Goal: Task Accomplishment & Management: Complete application form

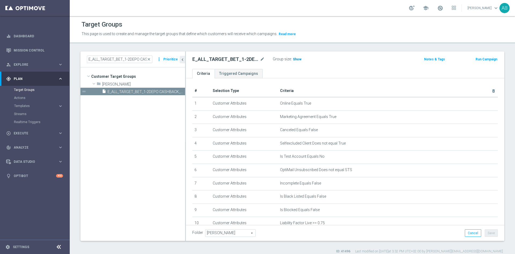
click at [299, 59] on span "Show" at bounding box center [297, 59] width 9 height 4
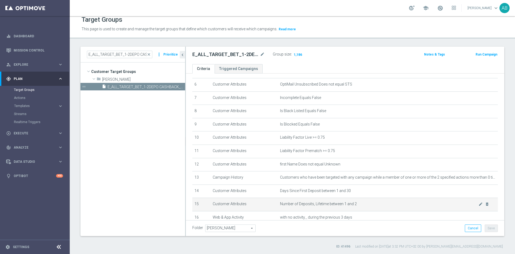
scroll to position [160, 0]
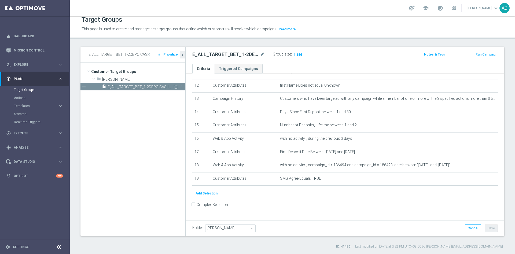
click at [175, 86] on icon "content_copy" at bounding box center [176, 87] width 4 height 4
click at [261, 54] on icon "mode_edit" at bounding box center [262, 54] width 5 height 6
click at [210, 53] on input "Copy of E_ALL_TARGET_BET_1-2DEPO CASHBACK_REM_041025" at bounding box center [228, 55] width 72 height 8
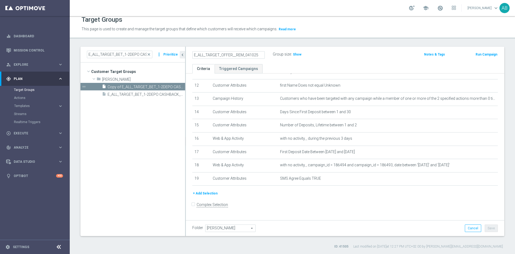
type input "E_ALL_TARGET_OFFER__REM_041025"
click at [262, 54] on icon "mode_edit" at bounding box center [262, 54] width 5 height 6
click at [233, 56] on input "E_ALL_TARGET_OFFER__REM_041025" at bounding box center [228, 55] width 72 height 8
click at [233, 54] on input "E_ALL_TARGET_OFFER__REM_041025" at bounding box center [228, 55] width 72 height 8
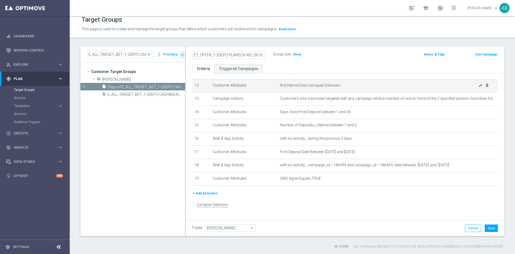
scroll to position [0, 24]
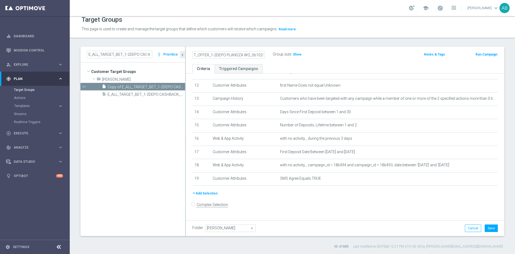
type input "E_ALL_TARGET_OFFER_1-2DEPO PLANSZA WO_061025"
click at [349, 43] on div "Target Groups This page is used to create and manage the target groups that def…" at bounding box center [293, 135] width 446 height 238
click at [354, 50] on div "E_ALL_TARGET_OFFER_1-2DEPO PLANSZA WO_061025 mode_edit Group size : Show Notes …" at bounding box center [345, 55] width 319 height 17
click at [485, 229] on button "Save" at bounding box center [491, 229] width 13 height 8
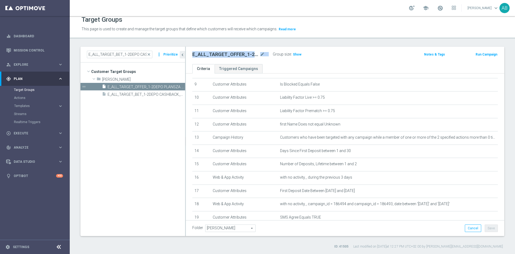
scroll to position [160, 0]
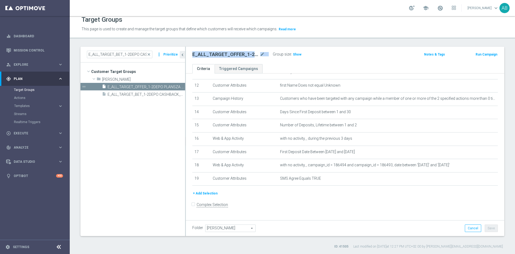
click at [240, 55] on h2 "E_ALL_TARGET_OFFER_1-2DEPO PLANSZA WO_061025" at bounding box center [225, 54] width 67 height 6
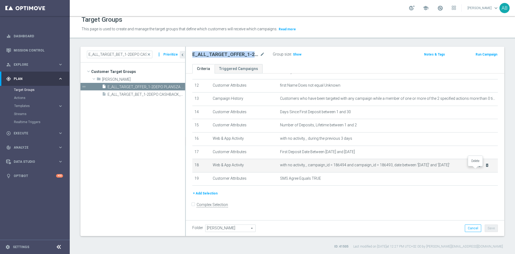
click at [485, 167] on icon "delete_forever" at bounding box center [487, 165] width 4 height 4
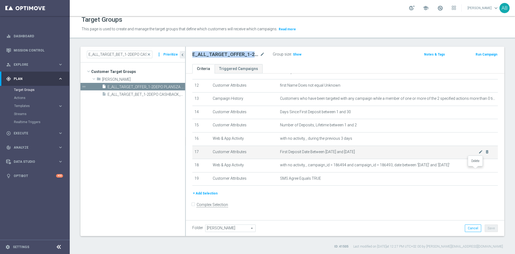
scroll to position [147, 0]
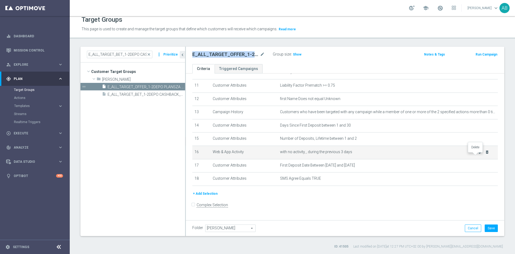
click at [485, 154] on icon "delete_forever" at bounding box center [487, 152] width 4 height 4
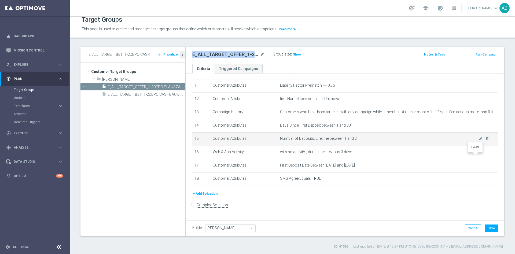
scroll to position [133, 0]
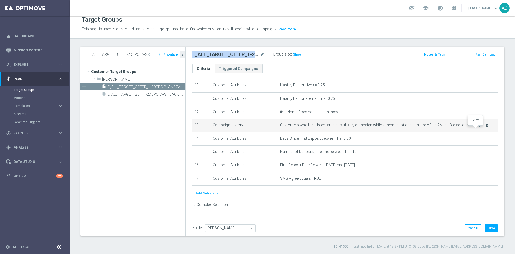
click at [485, 127] on icon "delete_forever" at bounding box center [487, 125] width 4 height 4
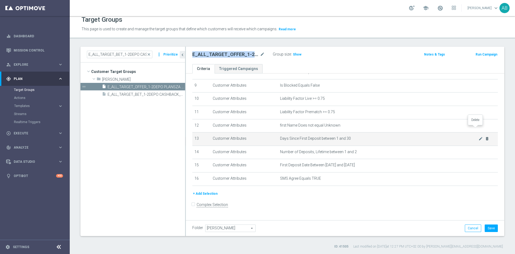
scroll to position [120, 0]
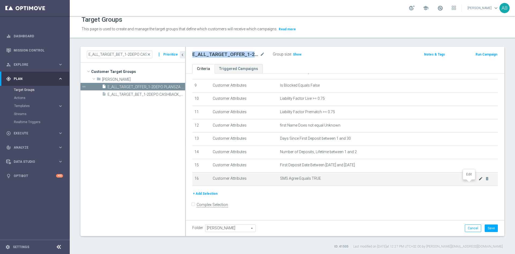
click at [479, 181] on icon "mode_edit" at bounding box center [481, 179] width 4 height 4
click at [471, 184] on td "SMS Agree Equals TRUE mode_edit delete_forever" at bounding box center [388, 178] width 220 height 13
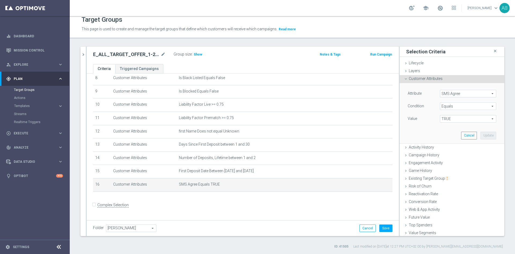
click at [452, 95] on span "SMS Agree" at bounding box center [468, 93] width 56 height 7
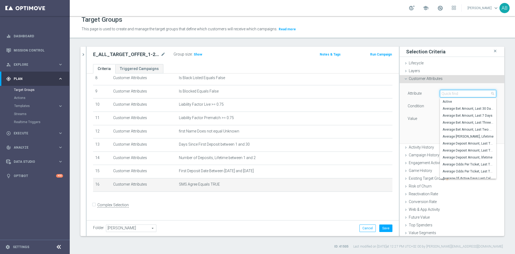
click at [452, 95] on input "search" at bounding box center [468, 94] width 56 height 8
type input "MAIL"
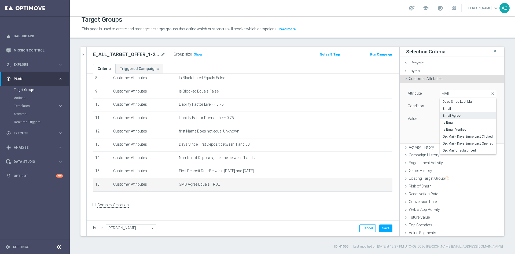
click at [454, 116] on span "Email Agree" at bounding box center [468, 116] width 51 height 4
type input "Email Agree"
click at [452, 118] on span "TRUE" at bounding box center [468, 118] width 56 height 7
click at [443, 134] on span "TRUE" at bounding box center [468, 134] width 51 height 4
type input "TRUE"
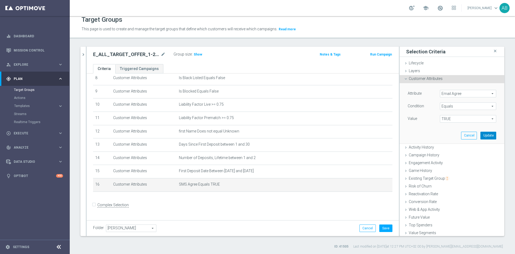
click at [481, 134] on button "Update" at bounding box center [489, 136] width 16 height 8
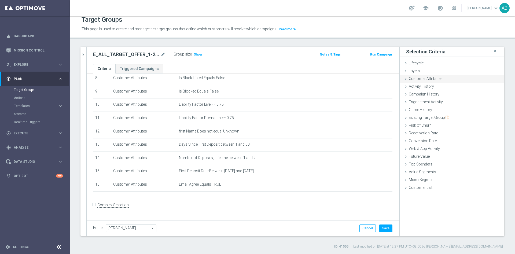
click at [433, 79] on span "Customer Attributes" at bounding box center [426, 78] width 34 height 4
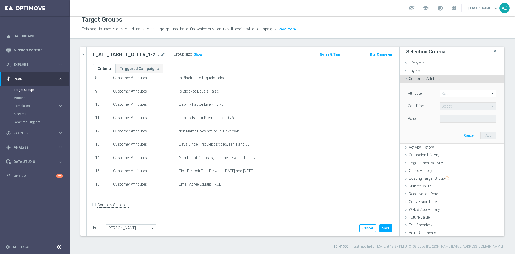
click at [450, 93] on span at bounding box center [468, 93] width 56 height 7
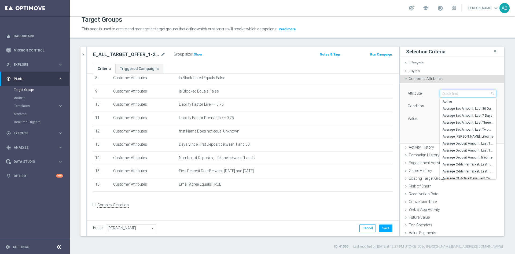
click at [450, 93] on input "search" at bounding box center [468, 94] width 56 height 8
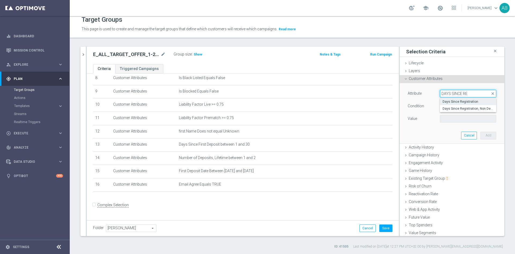
type input "DAYS SINCE RE"
click at [452, 102] on span "Days Since Registration" at bounding box center [468, 102] width 51 height 4
type input "Days Since Registration"
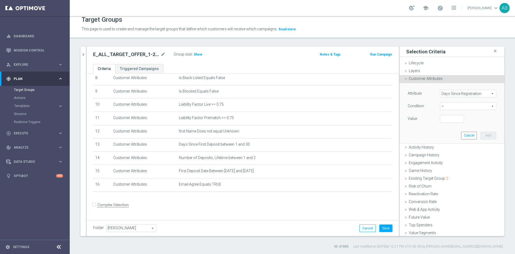
click at [450, 107] on span "=" at bounding box center [468, 106] width 56 height 7
click at [444, 155] on span "between" at bounding box center [468, 156] width 51 height 4
type input "between"
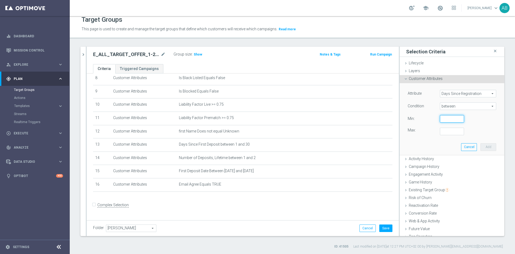
click at [440, 121] on input "number" at bounding box center [452, 119] width 24 height 8
type input "1"
click at [440, 128] on div "Attribute Days Since Registration Days Since Registration arrow_drop_down searc…" at bounding box center [452, 112] width 89 height 45
type input "30"
click at [481, 146] on button "Add" at bounding box center [489, 147] width 16 height 8
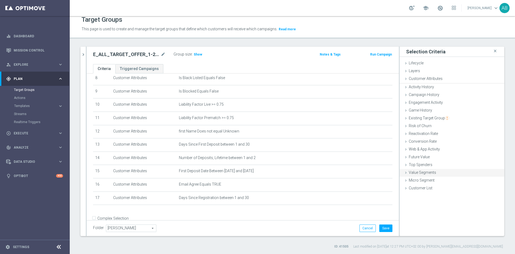
scroll to position [127, 0]
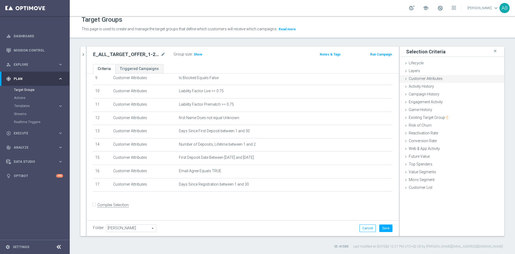
click at [430, 79] on span "Customer Attributes" at bounding box center [426, 78] width 34 height 4
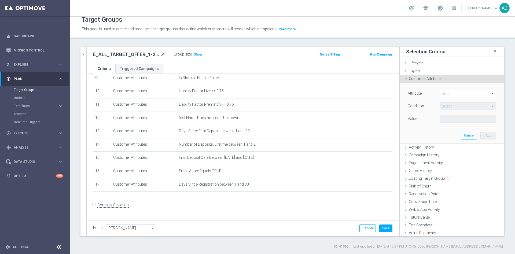
click at [441, 93] on span at bounding box center [468, 93] width 56 height 7
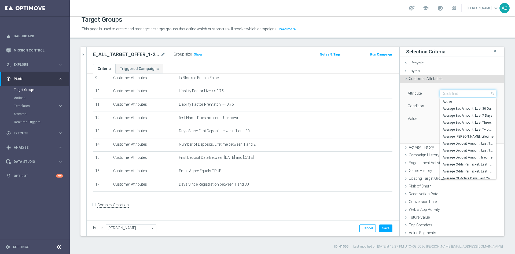
click at [441, 93] on input "search" at bounding box center [468, 94] width 56 height 8
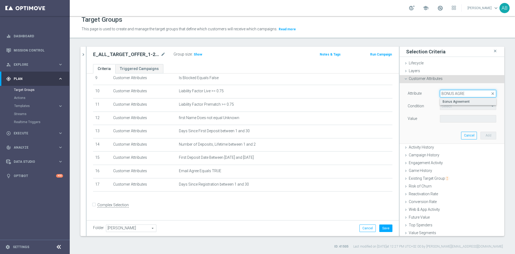
type input "BONUS AGRE"
click at [457, 101] on span "Bonus Agreement" at bounding box center [468, 102] width 51 height 4
type input "Bonus Agreement"
type input "Equals"
click at [455, 119] on span at bounding box center [468, 118] width 56 height 7
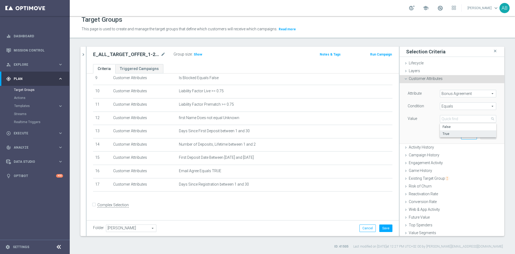
click at [446, 133] on span "True" at bounding box center [468, 134] width 51 height 4
type input "True"
click at [481, 133] on button "Add" at bounding box center [489, 136] width 16 height 8
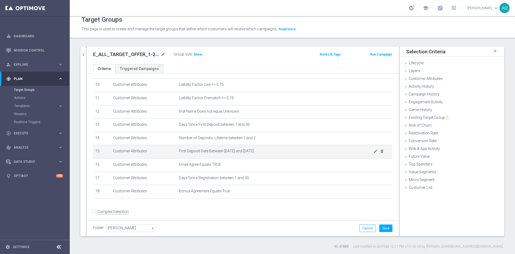
scroll to position [141, 0]
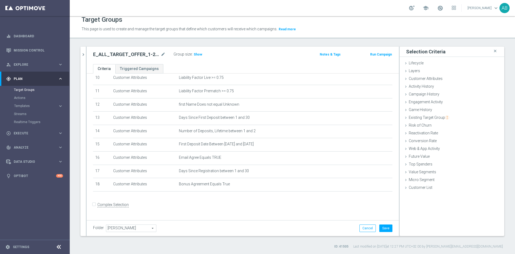
click at [115, 56] on h2 "E_ALL_TARGET_OFFER_1-2DEPO PLANSZA WO_061025" at bounding box center [126, 54] width 67 height 6
click at [148, 56] on h2 "E_ALL_TARGET_OFFER_1-2DEPO PLANSZA WO_061025" at bounding box center [126, 54] width 67 height 6
click at [173, 50] on div "E_ALL_TARGET_OFFER_1-2DEPO PLANSZA WO_061025 mode_edit Group size : Show Notes …" at bounding box center [243, 55] width 312 height 17
click at [164, 55] on icon "mode_edit" at bounding box center [163, 54] width 5 height 6
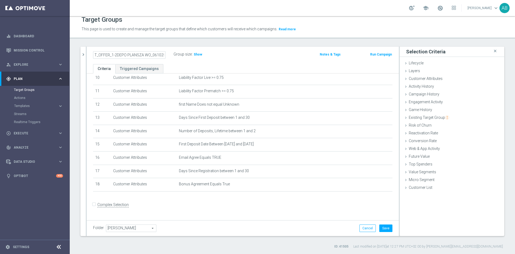
click at [168, 60] on div "E_ALL_TARGET_OFFER_1-2DEPO PLANSZA WO_061025 Group size : Show Notes & Tags Run…" at bounding box center [243, 55] width 312 height 17
drag, startPoint x: 384, startPoint y: 227, endPoint x: 378, endPoint y: 221, distance: 8.2
click at [384, 227] on button "Save" at bounding box center [385, 229] width 13 height 8
click at [195, 56] on span "Show" at bounding box center [198, 55] width 9 height 4
click at [84, 53] on icon "chevron_right" at bounding box center [83, 54] width 5 height 5
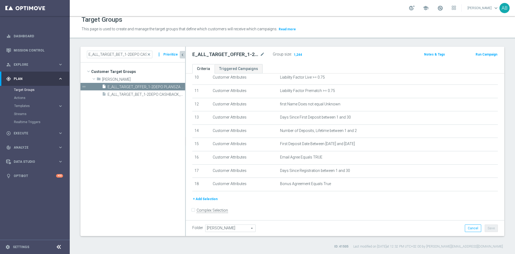
click at [225, 52] on h2 "E_ALL_TARGET_OFFER_1-2DEPO PLANSZA WO_061025" at bounding box center [225, 54] width 67 height 6
click at [224, 52] on h2 "E_ALL_TARGET_OFFER_1-2DEPO PLANSZA WO_061025" at bounding box center [225, 54] width 67 height 6
copy div "E_ALL_TARGET_OFFER_1-2DEPO PLANSZA WO_061025"
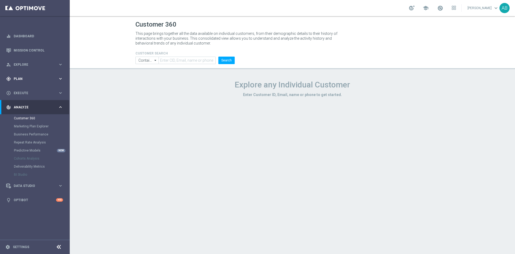
click at [33, 81] on div "gps_fixed Plan" at bounding box center [32, 78] width 52 height 5
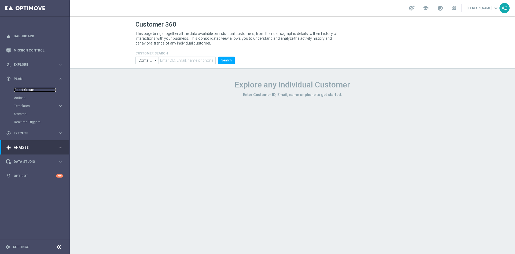
click at [29, 89] on link "Target Groups" at bounding box center [35, 90] width 42 height 4
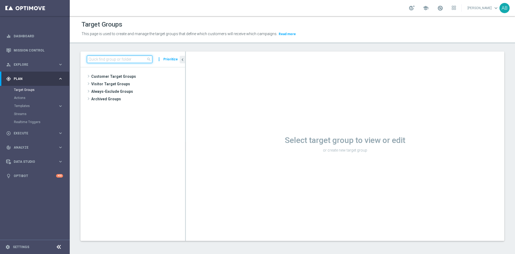
click at [140, 57] on input at bounding box center [119, 60] width 65 height 8
paste input "E_ALL_TARGET_CASHBACK_1DEPO 100 DO 300 PLN_031025"
type input "E_ALL_TARGET_CASHBACK_1DEPO 100 DO 300 PLN_031025"
click at [132, 91] on span "E_ALL_TARGET_CASHBACK_1DEPO 100 DO 300 PLN_031025" at bounding box center [140, 92] width 65 height 5
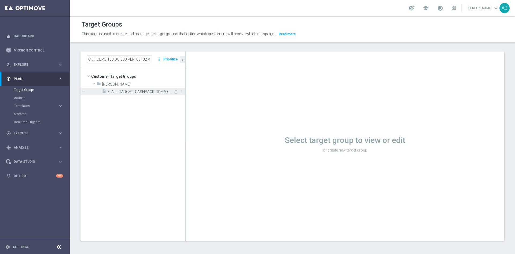
scroll to position [0, 0]
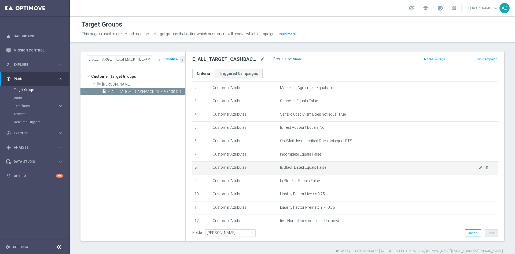
scroll to position [27, 0]
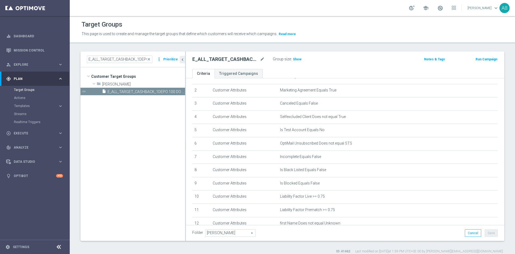
click at [25, 108] on accordion "Templates keyboard_arrow_right Optimail" at bounding box center [41, 106] width 55 height 8
click at [30, 105] on span "Templates" at bounding box center [33, 105] width 38 height 3
click at [28, 113] on link "Optimail" at bounding box center [36, 114] width 39 height 4
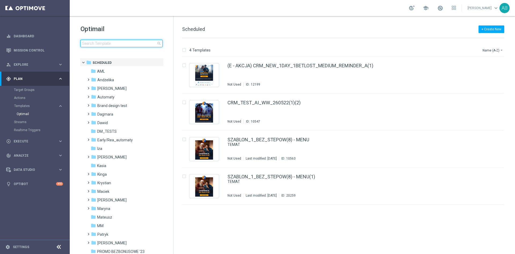
click at [113, 45] on input at bounding box center [122, 44] width 82 height 8
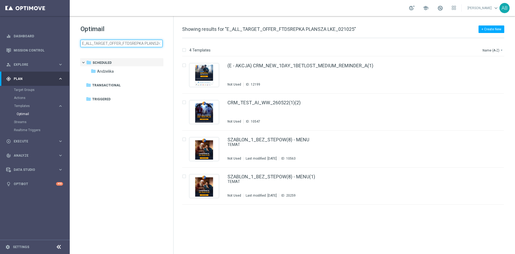
scroll to position [0, 23]
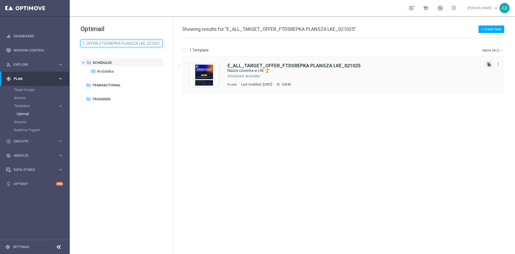
type input "E_ALL_TARGET_OFFER_FTDSREPKA PLANSZA LKE_021025"
click at [489, 65] on icon "file_copy" at bounding box center [489, 64] width 4 height 4
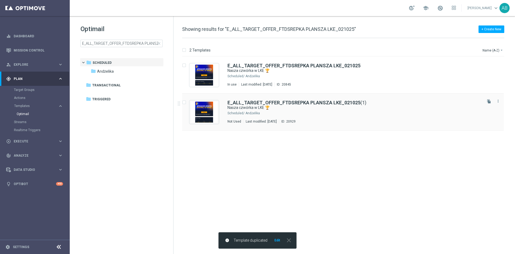
click at [289, 118] on div "E_ALL_TARGET_OFFER_FTDSREPKA PLANSZA LKE_021025 (1) Nasza czwórka w LKE 🏆 Sched…" at bounding box center [355, 111] width 254 height 23
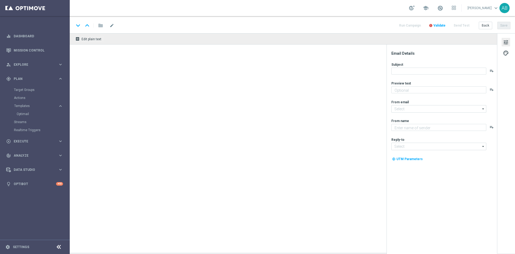
type textarea "Sprawdź kursy na polskie drużyny 💪"
type input "oferta@sts.pl"
type textarea "STS"
type input "kontakt@sts.pl"
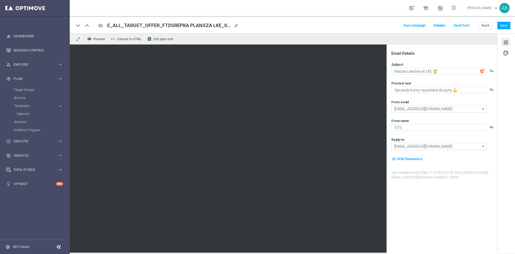
click at [232, 25] on span "E_ALL_TARGET_OFFER_FTDSREPKA PLANSZA LKE_021025(1)" at bounding box center [169, 25] width 125 height 6
paste input "E_ALL_TARGET_OFFER_1-2DEPO PLANSZA WO_061025"
type input "E_ALL_TARGET_OFFER_1-2DEPO PLANSZA WO_061025"
click at [279, 27] on div "keyboard_arrow_down keyboard_arrow_up folder E_ALL_TARGET_OFFER_1-2DEPO PLANSZA…" at bounding box center [292, 25] width 437 height 7
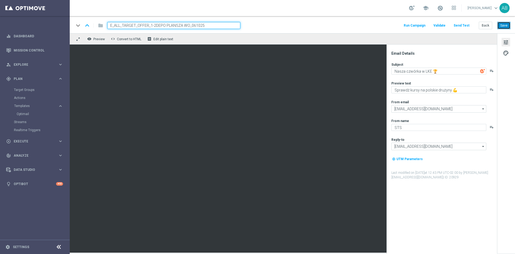
click at [508, 28] on button "Save" at bounding box center [504, 26] width 13 height 8
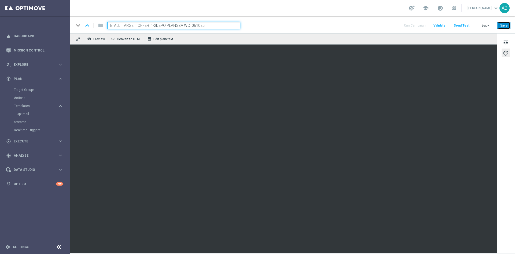
click at [504, 24] on button "Save" at bounding box center [504, 26] width 13 height 8
click at [508, 25] on button "Save" at bounding box center [504, 26] width 13 height 8
click at [508, 43] on span "tune" at bounding box center [506, 42] width 6 height 7
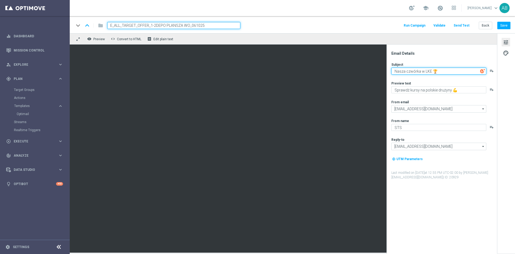
click at [444, 71] on textarea "Nasza czwórka w LKE 🏆" at bounding box center [439, 71] width 95 height 7
type textarea "Już za chwilę, już niedługo..."
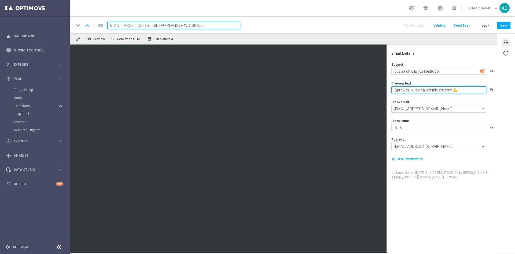
click at [434, 91] on textarea "Sprawdź kursy na polskie drużyny 💪" at bounding box center [439, 89] width 95 height 7
drag, startPoint x: 394, startPoint y: 90, endPoint x: 395, endPoint y: 95, distance: 4.6
click at [394, 91] on textarea "Litwa vs Polska" at bounding box center [439, 89] width 95 height 7
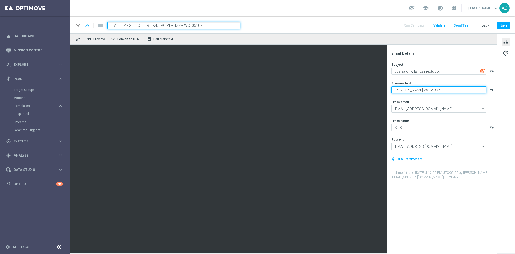
paste textarea "lithuania"
paste textarea "🇱🇹"
click at [429, 90] on textarea "🇱🇹 Litwa vs Polska" at bounding box center [439, 89] width 95 height 7
paste textarea "🇵🇱"
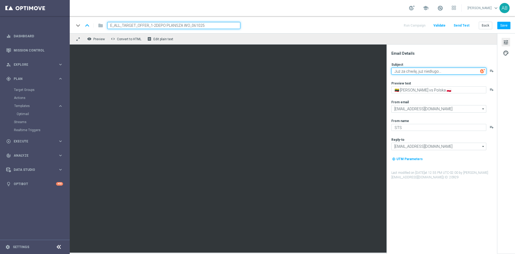
click at [449, 70] on textarea "Już za chwilę, już niedługo..." at bounding box center [439, 71] width 95 height 7
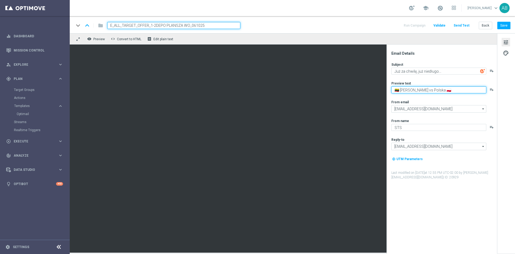
click at [394, 90] on textarea "🇱🇹 Litwa vs Polska 🇵🇱" at bounding box center [439, 89] width 95 height 7
click at [438, 91] on textarea "🇱🇹 Litwa vs Polska 🇵🇱" at bounding box center [439, 89] width 95 height 7
paste textarea "👉"
type textarea "🇱🇹 Litwa vs Polska 🇵🇱 Sprawdź kursy i typuj 👉"
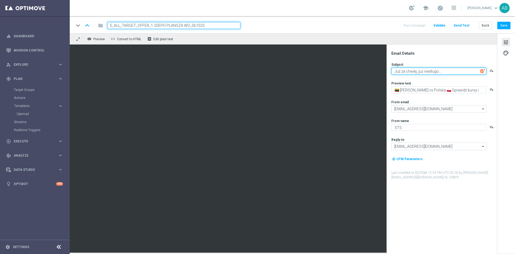
click at [439, 72] on textarea "Już za chwilę, już niedługo..." at bounding box center [439, 71] width 95 height 7
click at [421, 70] on textarea "Już niedługo..." at bounding box center [439, 71] width 95 height 7
type textarea "Już niedługo, już w niedzielę..."
click at [504, 26] on button "Save" at bounding box center [504, 26] width 13 height 8
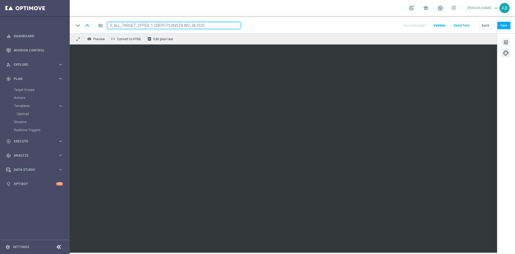
click at [506, 43] on span "tune" at bounding box center [506, 42] width 6 height 7
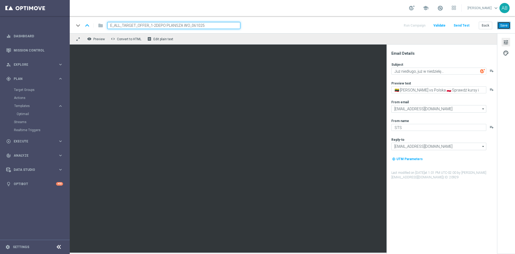
click at [507, 26] on button "Save" at bounding box center [504, 26] width 13 height 8
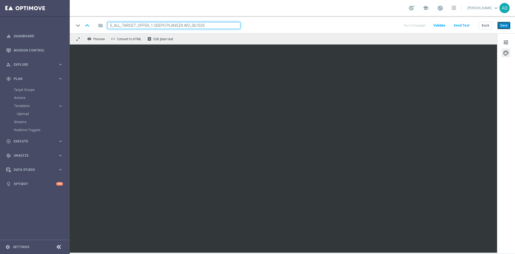
click at [503, 25] on button "Save" at bounding box center [504, 26] width 13 height 8
click at [502, 26] on button "Save" at bounding box center [504, 26] width 13 height 8
click at [507, 41] on span "tune" at bounding box center [506, 42] width 6 height 7
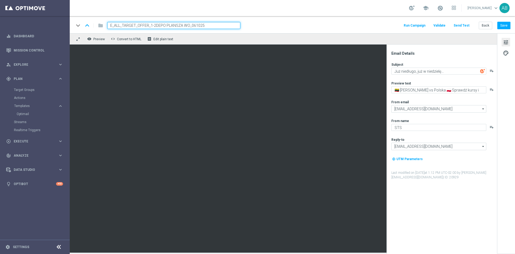
click at [461, 26] on button "Send Test" at bounding box center [461, 25] width 17 height 7
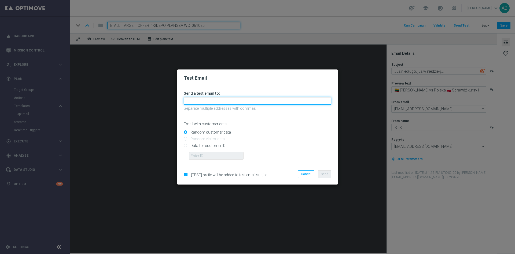
click at [253, 99] on input "text" at bounding box center [258, 101] width 148 height 8
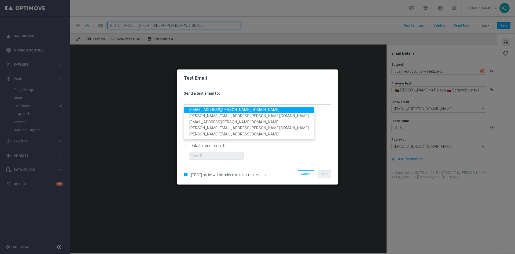
drag, startPoint x: 214, startPoint y: 110, endPoint x: 217, endPoint y: 112, distance: 3.7
click at [214, 110] on span "andzelika.binek@sts.pl" at bounding box center [234, 110] width 90 height 4
type input "andzelika.binek@sts.pl"
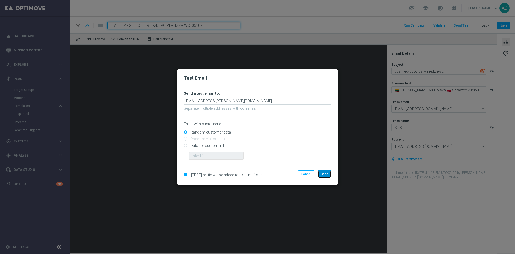
click at [330, 172] on button "Send" at bounding box center [324, 174] width 13 height 8
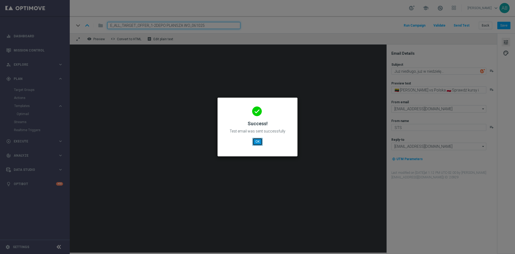
click at [261, 141] on button "OK" at bounding box center [258, 142] width 10 height 8
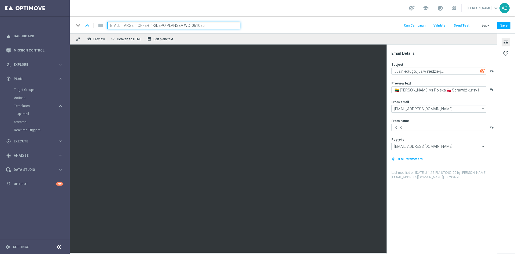
click at [451, 75] on div "Subject Już niedługo, już w niedzielę... playlist_add Preview text 🇱🇹 Litwa vs …" at bounding box center [444, 121] width 105 height 118
click at [451, 70] on textarea "Już niedługo, już w niedzielę..." at bounding box center [439, 71] width 95 height 7
click at [459, 25] on button "Send Test" at bounding box center [461, 25] width 17 height 7
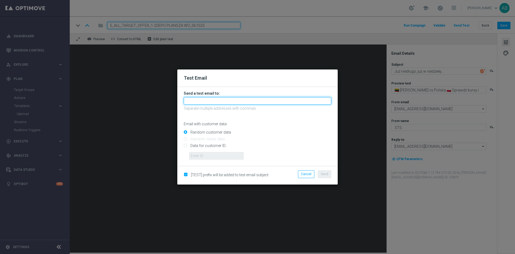
click at [199, 100] on input "text" at bounding box center [258, 101] width 148 height 8
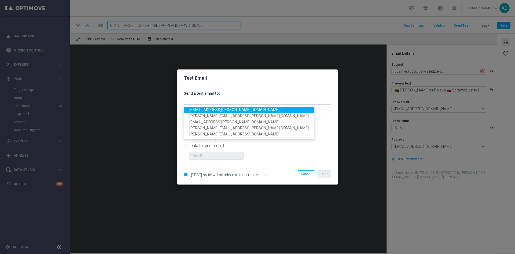
click at [324, 50] on modal-container "Test Email Send a test email to: andzelika.binek@sts.pl tomasz.kowalczyk@sts.pl…" at bounding box center [257, 127] width 515 height 254
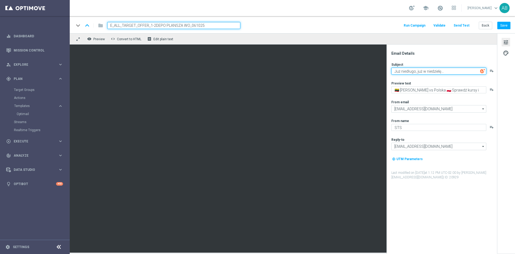
click at [460, 73] on textarea "Już niedługo, już w niedzielę..." at bounding box center [439, 71] width 95 height 7
paste textarea "⚽"
type textarea "Już niedługo, już w niedzielę...⚽"
click at [506, 28] on button "Save" at bounding box center [504, 26] width 13 height 8
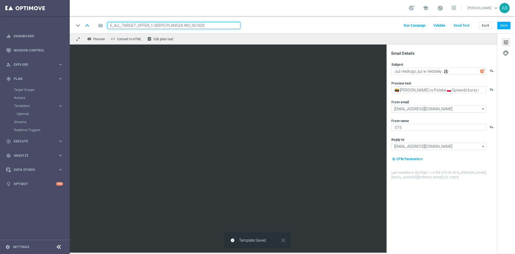
click at [464, 27] on button "Send Test" at bounding box center [461, 25] width 17 height 7
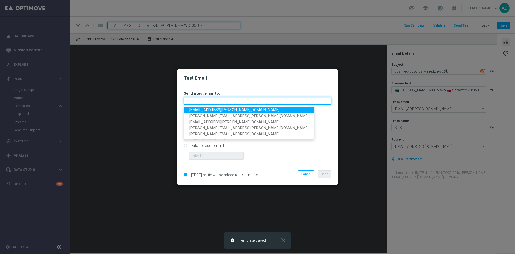
click at [232, 99] on input "text" at bounding box center [258, 101] width 148 height 8
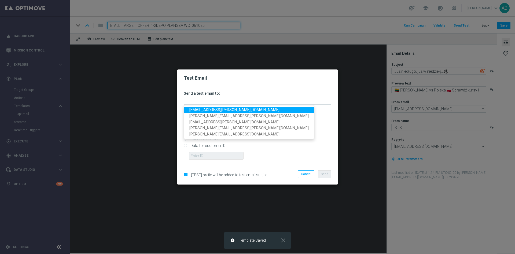
click at [215, 109] on span "andzelika.binek@sts.pl" at bounding box center [234, 110] width 90 height 4
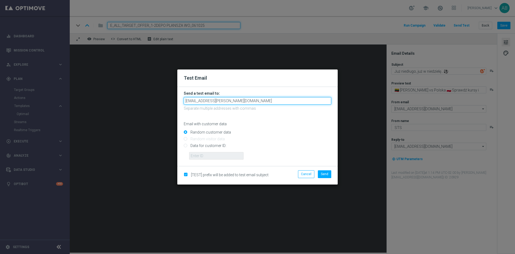
click at [232, 102] on input "andzelika.binek@sts.pl" at bounding box center [258, 101] width 148 height 8
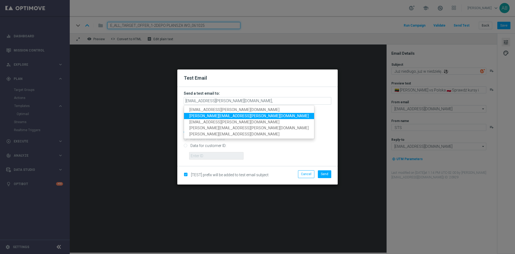
click at [213, 115] on span "tomasz.kowalczyk@sts.pl" at bounding box center [248, 116] width 119 height 4
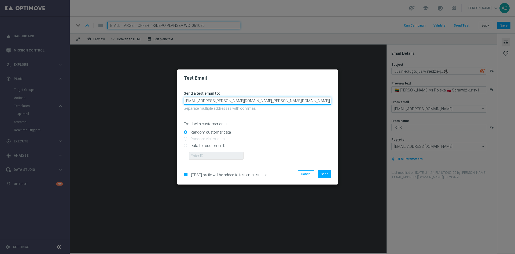
click at [282, 102] on input "andzelika.binek@sts.pl,tomasz.kowalczyk@sts.pl" at bounding box center [258, 101] width 148 height 8
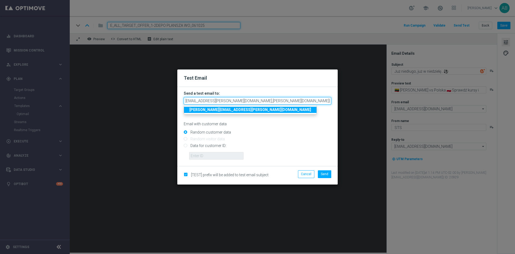
drag, startPoint x: 267, startPoint y: 101, endPoint x: 228, endPoint y: 100, distance: 39.5
click at [228, 100] on input "andzelika.binek@sts.pl,tomasz.kowalczyk@sts.pl" at bounding box center [258, 101] width 148 height 8
click at [280, 103] on input "andzelika.binek@sts.pl,tomasz.kowalczyk@sts.pl" at bounding box center [258, 101] width 148 height 8
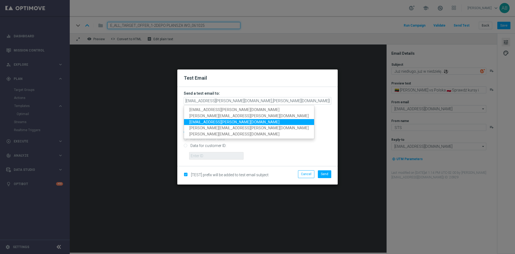
click at [218, 122] on span "krystian.potoczny@sts.pl" at bounding box center [234, 122] width 90 height 4
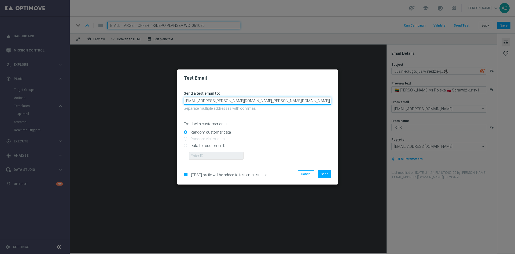
click at [312, 100] on input "andzelika.binek@sts.pl,tomasz.kowalczyk@sts.pl,krystian.potoczny@sts.pl" at bounding box center [258, 101] width 148 height 8
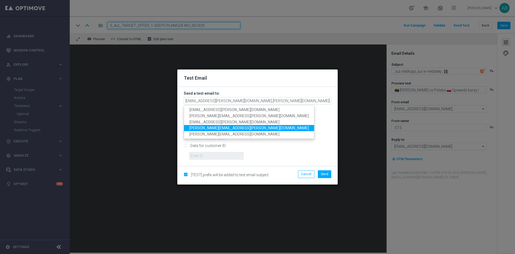
click at [220, 127] on span "katarzyna.kaminska@sts.pl" at bounding box center [248, 128] width 119 height 4
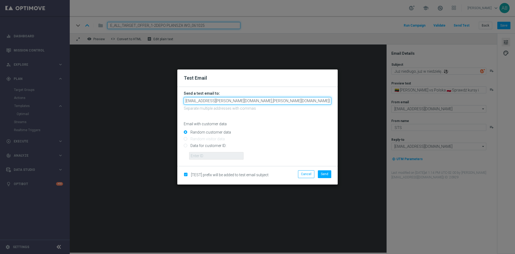
click at [308, 101] on input "andzelika.binek@sts.pl,tomasz.kowalczyk@sts.pl,krystian.potoczny@sts.pl,katarzy…" at bounding box center [258, 101] width 148 height 8
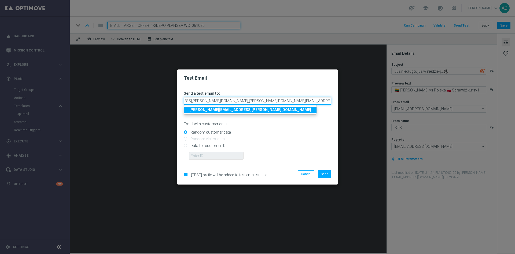
scroll to position [0, 25]
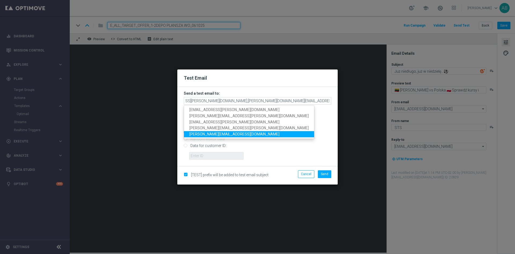
click at [227, 135] on link "antoni.litwinek@sts.pl" at bounding box center [249, 135] width 130 height 6
type input "andzelika.binek@sts.pl,tomasz.kowalczyk@sts.pl,krystian.potoczny@sts.pl,katarzy…"
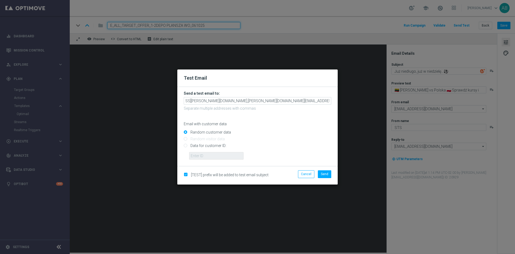
scroll to position [0, 0]
click at [322, 171] on button "Send" at bounding box center [324, 174] width 13 height 8
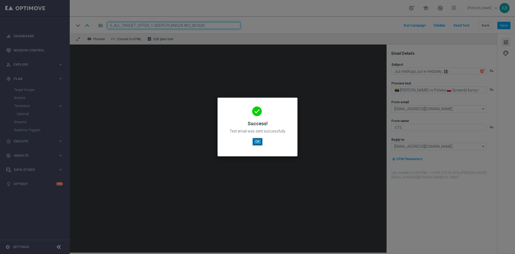
click at [257, 141] on button "OK" at bounding box center [258, 142] width 10 height 8
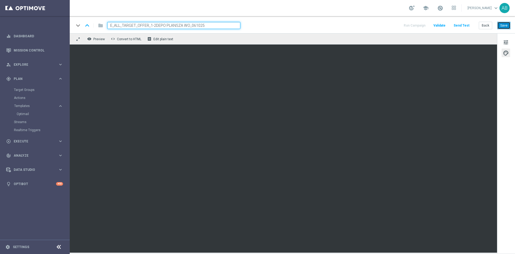
click at [508, 24] on button "Save" at bounding box center [504, 26] width 13 height 8
click at [30, 53] on link "Mission Control" at bounding box center [38, 50] width 49 height 14
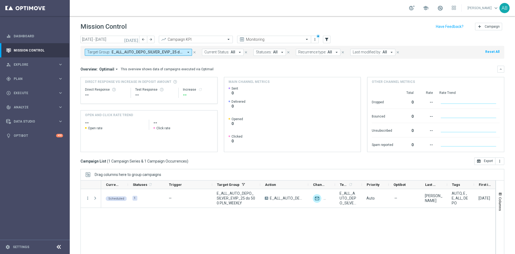
click at [183, 53] on span "E_ALL_AUTO_DEPO_SILVER_EVIP_25 do 500 PLN_WEEKLY" at bounding box center [148, 52] width 72 height 5
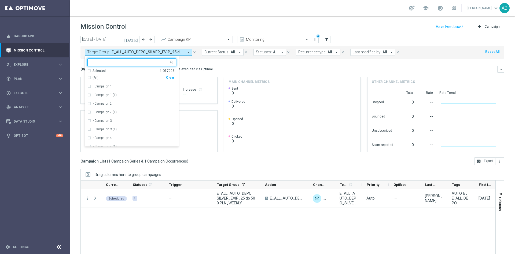
click at [0, 0] on div "Clear" at bounding box center [0, 0] width 0 height 0
click at [318, 70] on div "Overview: Optimail arrow_drop_down This overview shows data of campaigns execut…" at bounding box center [289, 69] width 417 height 5
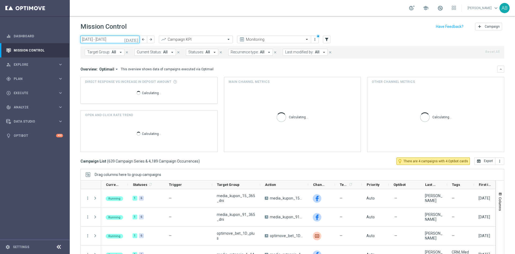
click at [113, 38] on input "06 Oct 2025 - 12 Oct 2025" at bounding box center [110, 40] width 59 height 8
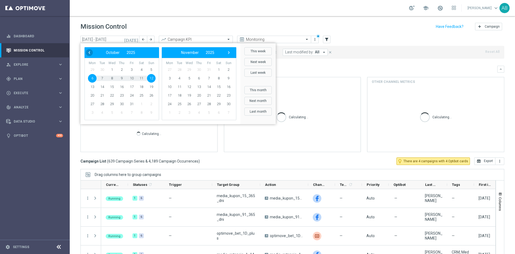
click at [88, 52] on span "‹" at bounding box center [89, 52] width 7 height 7
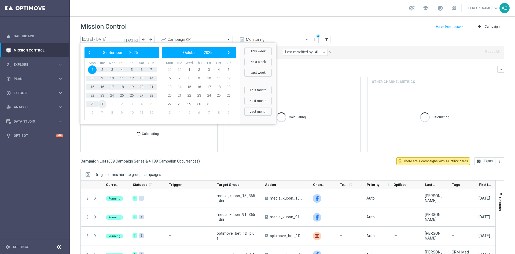
click at [104, 105] on span "30" at bounding box center [102, 104] width 9 height 9
type input "01 Sep 2025 - 30 Sep 2025"
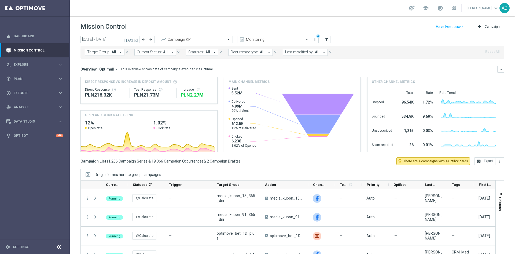
click at [315, 52] on span "All" at bounding box center [317, 52] width 5 height 5
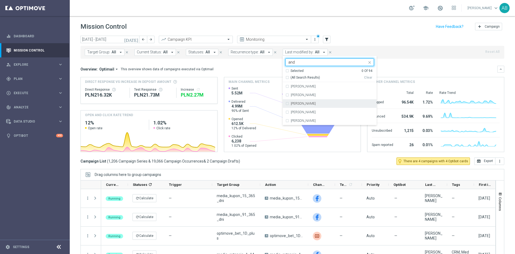
click at [290, 105] on div "[PERSON_NAME]" at bounding box center [330, 103] width 89 height 9
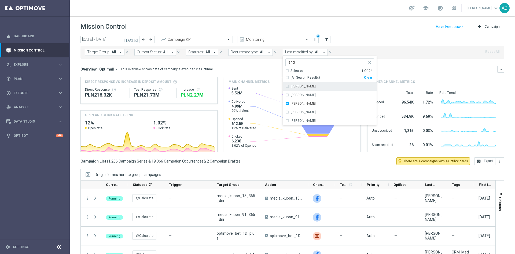
click at [294, 63] on input "and" at bounding box center [328, 62] width 79 height 5
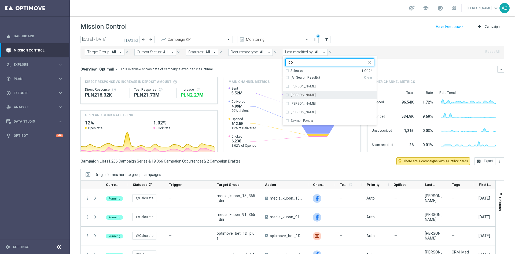
click at [298, 96] on label "Krystian Potoczny" at bounding box center [303, 94] width 25 height 3
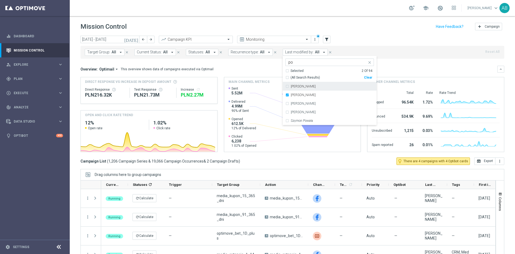
click at [298, 65] on div "po" at bounding box center [327, 62] width 79 height 5
type input "p"
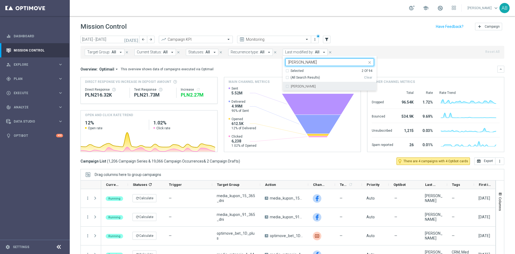
click at [307, 87] on label "Tomasz Kowalczyk" at bounding box center [303, 86] width 25 height 3
type input "kowal"
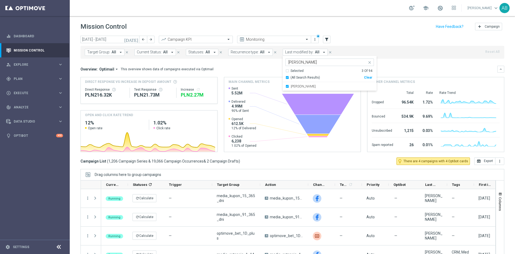
click at [408, 60] on mini-dashboard "Overview: Optimail arrow_drop_down This overview shows data of campaigns execut…" at bounding box center [293, 108] width 424 height 99
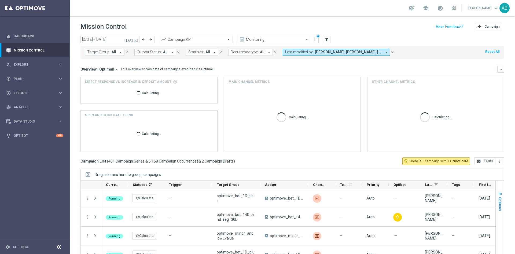
click at [498, 192] on span "button" at bounding box center [500, 194] width 4 height 4
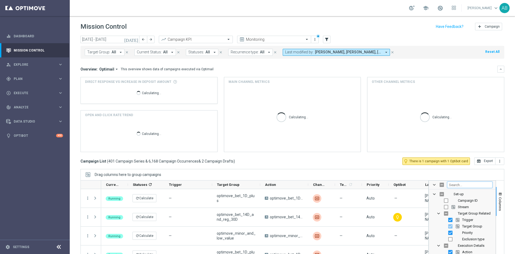
click at [460, 185] on input "Filter Columns Input" at bounding box center [469, 185] width 45 height 6
type input "increa"
click at [444, 201] on input "Press SPACE to toggle visibility (hidden)" at bounding box center [446, 201] width 4 height 4
checkbox input "true"
checkbox input "false"
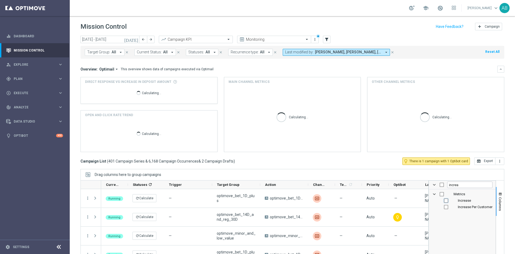
checkbox input "false"
click at [450, 184] on input "increa" at bounding box center [469, 185] width 45 height 6
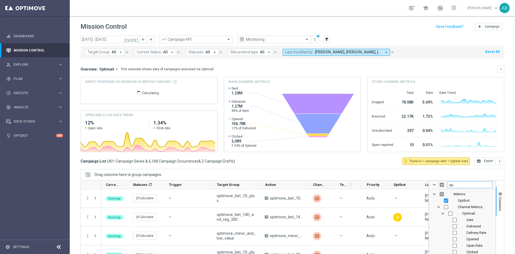
type input "o"
type input "open"
click at [453, 213] on input "Press SPACE to toggle visibility (hidden)" at bounding box center [455, 213] width 4 height 4
checkbox input "true"
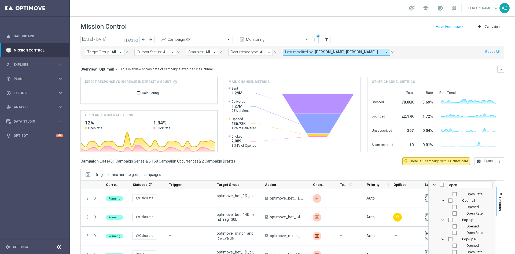
checkbox input "false"
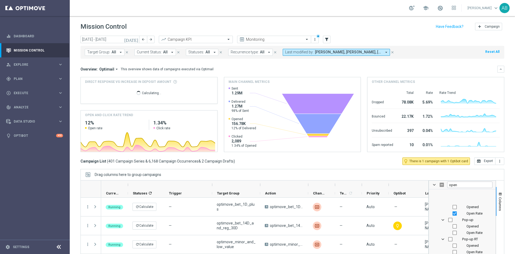
scroll to position [201, 0]
click at [453, 231] on input "Press SPACE to toggle visibility (hidden)" at bounding box center [455, 231] width 4 height 4
checkbox input "true"
checkbox input "false"
click at [496, 197] on button "Columns" at bounding box center [500, 201] width 8 height 29
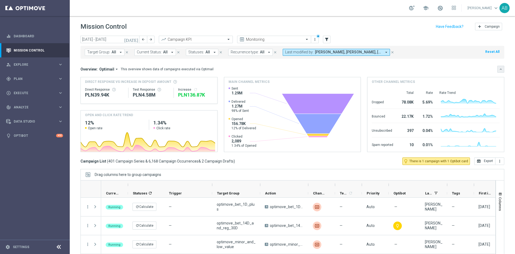
click at [498, 70] on button "keyboard_arrow_down" at bounding box center [501, 69] width 7 height 7
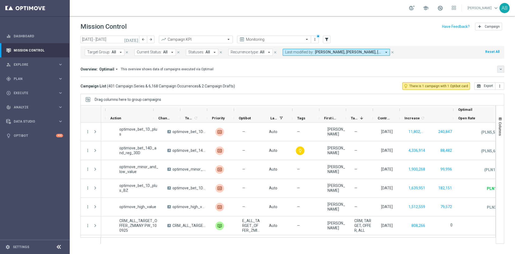
scroll to position [0, 226]
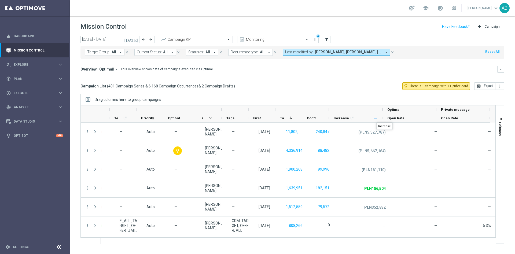
click at [377, 118] on span at bounding box center [376, 118] width 4 height 4
click at [363, 115] on div "Increase 1 refresh" at bounding box center [354, 118] width 40 height 8
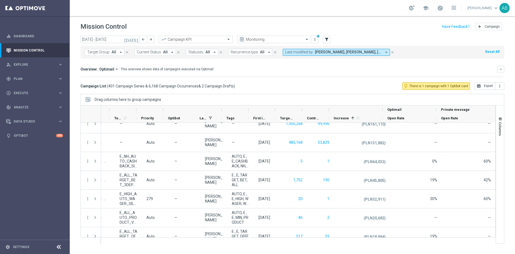
scroll to position [0, 0]
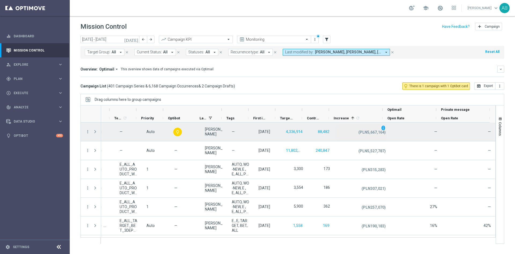
click at [344, 123] on div "(PLN5,667,164) unfold_more" at bounding box center [362, 132] width 54 height 19
click at [345, 119] on span "Increase" at bounding box center [341, 118] width 15 height 4
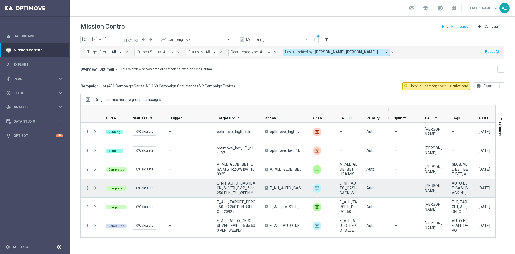
click at [90, 188] on icon "more_vert" at bounding box center [87, 188] width 5 height 5
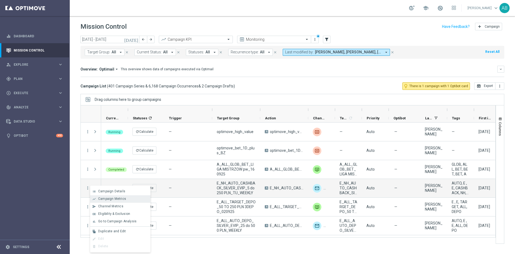
click at [114, 198] on span "Campaign Metrics" at bounding box center [112, 199] width 28 height 4
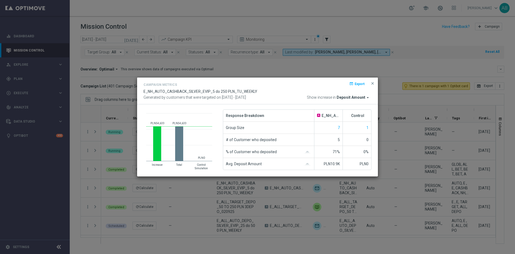
click at [430, 62] on modal-container "Campaign Metrics open_in_browser Export E_NH_AUTO_CASHBACK_SILVER_EVIP_5 do 250…" at bounding box center [257, 127] width 515 height 254
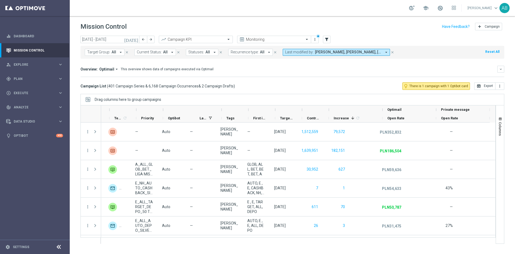
scroll to position [0, 226]
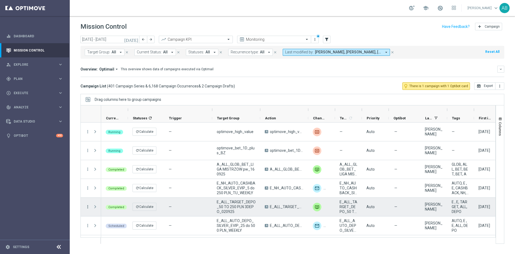
click at [89, 207] on icon "more_vert" at bounding box center [87, 207] width 5 height 5
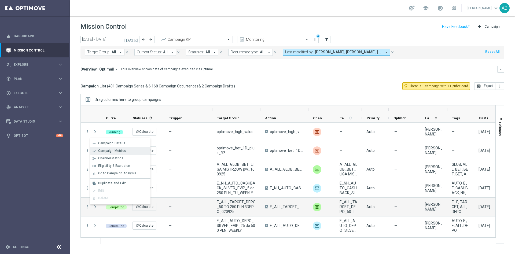
click at [125, 150] on span "Campaign Metrics" at bounding box center [112, 151] width 28 height 4
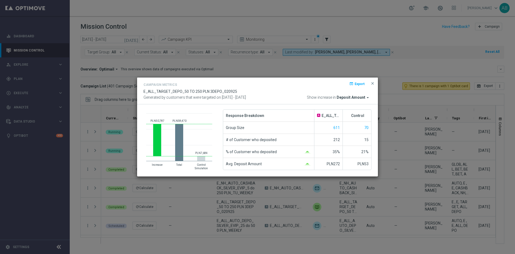
click at [319, 67] on modal-container "Campaign Metrics open_in_browser Export E_ALL_TARGET_DEPO_50 TO 250 PLN 3DEPO_0…" at bounding box center [257, 127] width 515 height 254
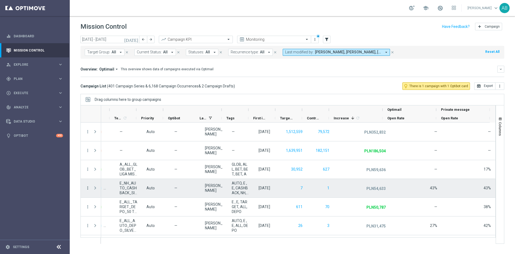
click at [87, 189] on icon "more_vert" at bounding box center [87, 188] width 5 height 5
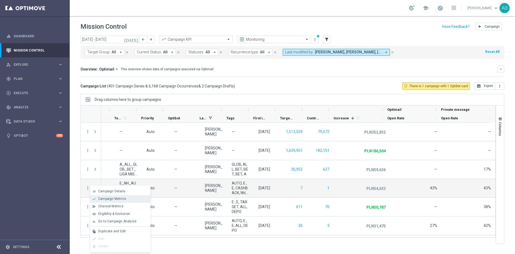
click at [105, 198] on span "Campaign Metrics" at bounding box center [112, 199] width 28 height 4
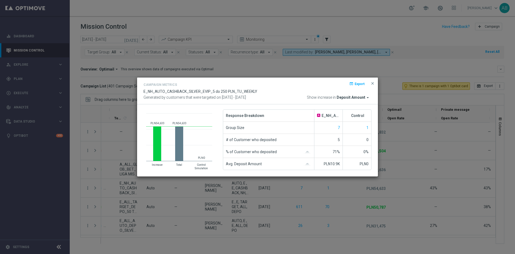
click at [235, 90] on span "E_NH_AUTO_CASHBACK_SILVER_EVIP_5 do 250 PLN_TU_WEEKLY" at bounding box center [201, 91] width 114 height 4
copy div "E_NH_AUTO_CASHBACK_SILVER_EVIP_5 do 250 PLN_TU_WEEKLY"
click at [373, 84] on span "close" at bounding box center [373, 83] width 4 height 4
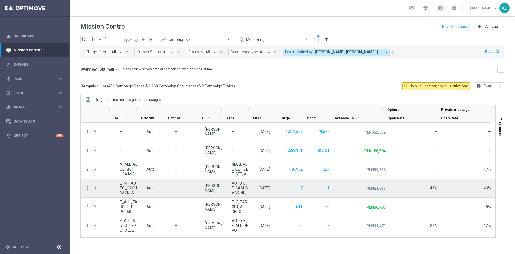
click at [89, 187] on icon "more_vert" at bounding box center [87, 188] width 5 height 5
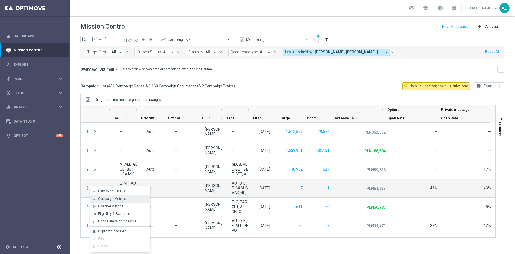
click at [126, 199] on div "Campaign Metrics" at bounding box center [123, 199] width 50 height 4
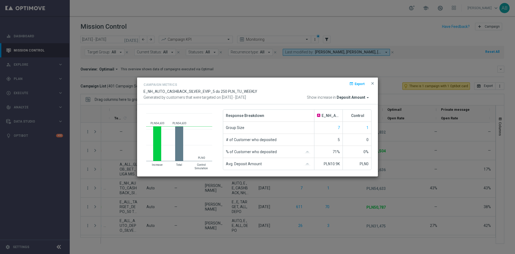
click at [370, 83] on div "open_in_browser Export" at bounding box center [363, 85] width 16 height 6
click at [372, 82] on span "close" at bounding box center [373, 83] width 4 height 4
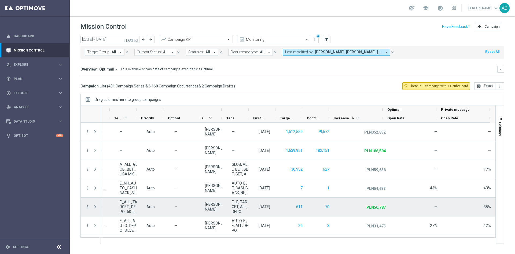
click at [88, 207] on icon "more_vert" at bounding box center [87, 207] width 5 height 5
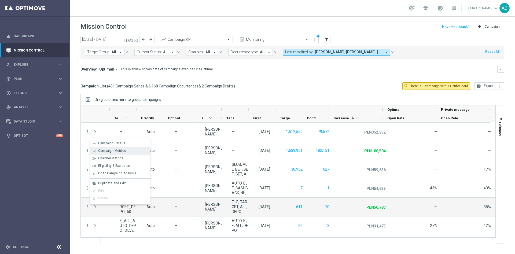
click at [128, 151] on div "Campaign Metrics" at bounding box center [123, 151] width 50 height 4
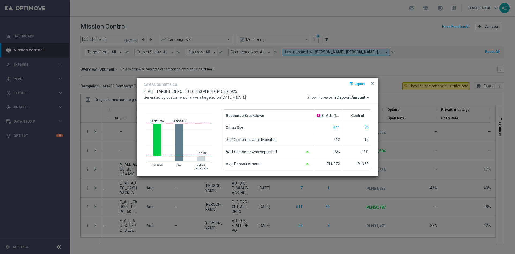
click at [178, 91] on span "E_ALL_TARGET_DEPO_50 TO 250 PLN 3DEPO_020925" at bounding box center [191, 91] width 94 height 4
copy div "E_ALL_TARGET_DEPO_50 TO 250 PLN 3DEPO_020925"
click at [375, 82] on div "Campaign Metrics open_in_browser Export E_ALL_TARGET_DEPO_50 TO 250 PLN 3DEPO_0…" at bounding box center [257, 91] width 241 height 27
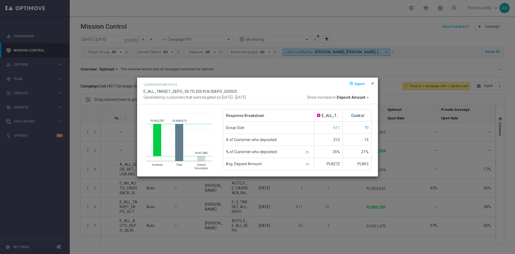
click at [374, 83] on span "close" at bounding box center [373, 83] width 4 height 4
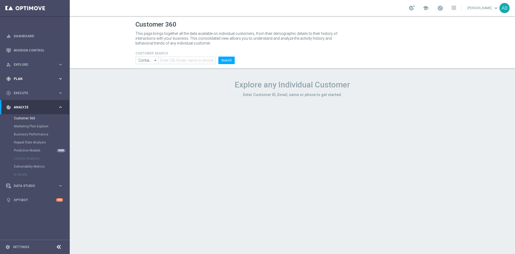
click at [26, 81] on div "gps_fixed Plan" at bounding box center [32, 78] width 52 height 5
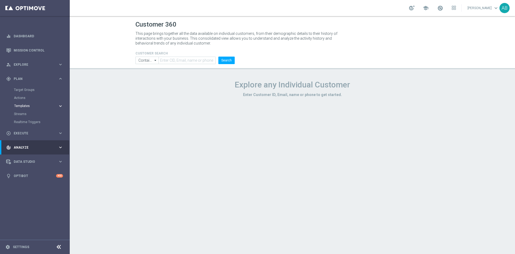
click at [28, 106] on span "Templates" at bounding box center [33, 105] width 38 height 3
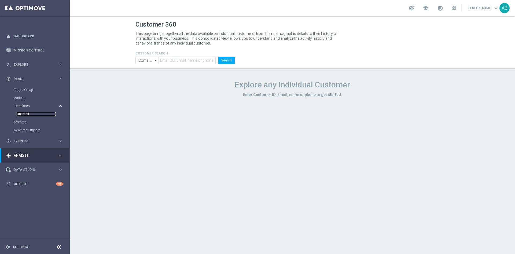
click at [28, 112] on link "Optimail" at bounding box center [36, 114] width 39 height 4
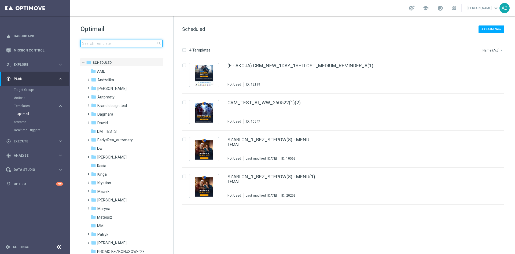
click at [124, 45] on input at bounding box center [122, 44] width 82 height 8
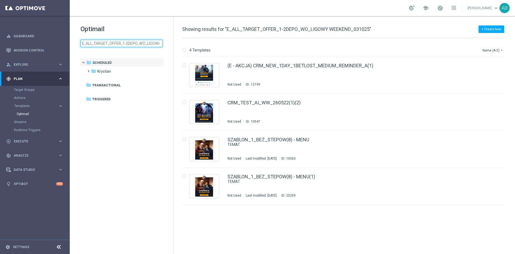
scroll to position [0, 34]
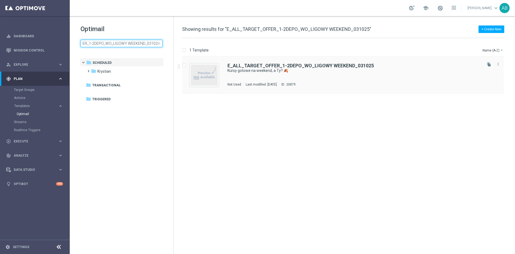
type input "E_ALL_TARGET_OFFER_1-2DEPO_WO_LIGOWY WEEKEND_031025"
click at [282, 78] on div "E_ALL_TARGET_OFFER_1-2DEPO_WO_LIGOWY WEEKEND_031025 Kursy gotowe na weekend, a …" at bounding box center [355, 74] width 254 height 23
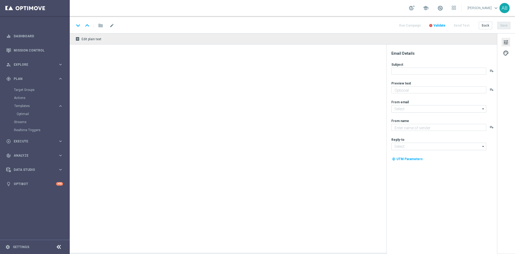
type textarea "Sprawdź ofertę i typuj w STS 👈"
type input "oferta@sts.pl"
type textarea "STS"
type input "kontakt@sts.pl"
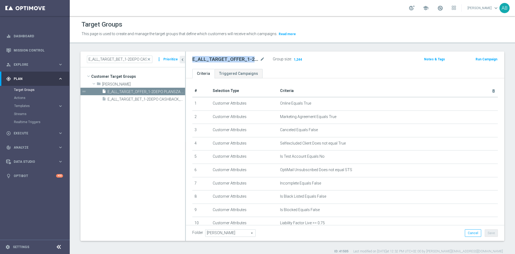
scroll to position [141, 0]
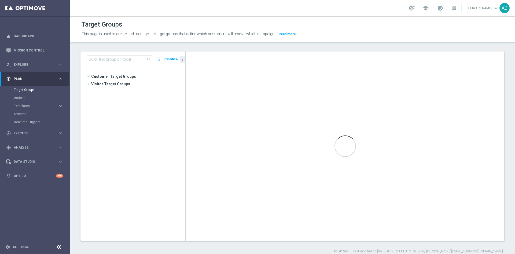
scroll to position [527, 0]
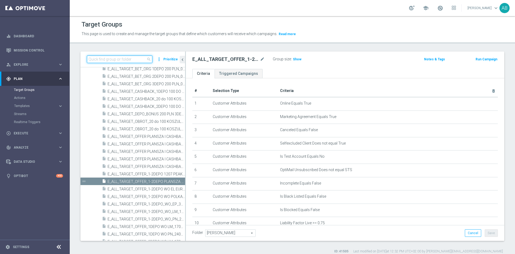
click at [128, 60] on input at bounding box center [119, 60] width 65 height 8
paste input "E_ALL_TARGET_OFFER_1-2DEPO PLANSZA WO_061025"
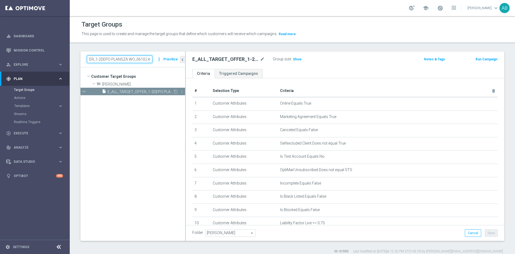
type input "E_ALL_TARGET_OFFER_1-2DEPO PLANSZA WO_061025"
click at [136, 91] on span "E_ALL_TARGET_OFFER_1-2DEPO PLANSZA WO_061025" at bounding box center [140, 92] width 65 height 5
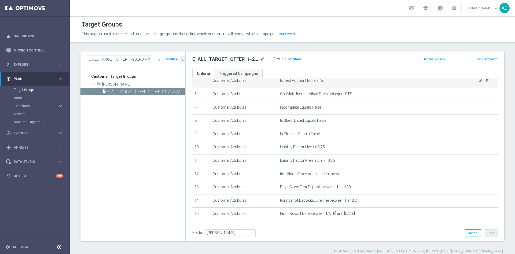
scroll to position [147, 0]
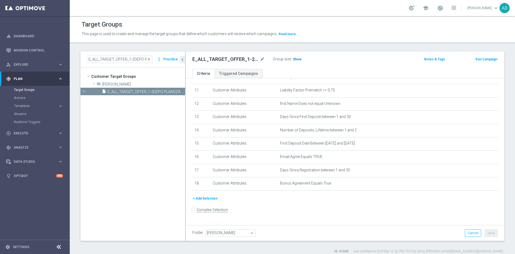
click at [297, 60] on span "Show" at bounding box center [297, 59] width 9 height 4
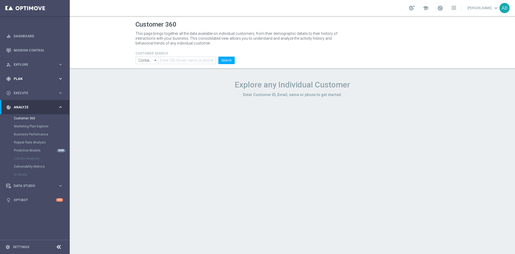
click at [27, 80] on span "Plan" at bounding box center [36, 78] width 44 height 3
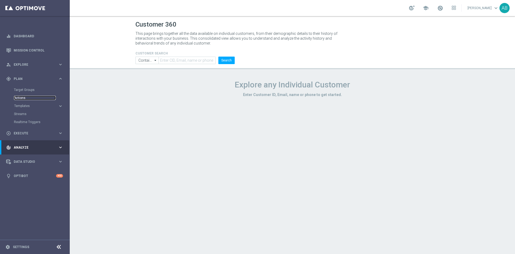
click at [27, 100] on link "Actions" at bounding box center [35, 98] width 42 height 4
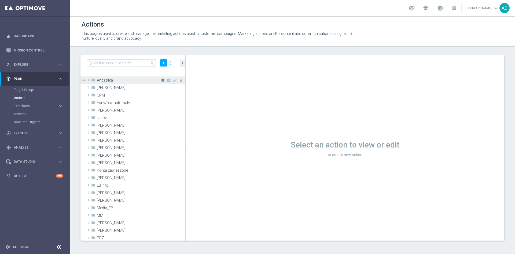
click at [160, 82] on icon "library_add" at bounding box center [162, 80] width 4 height 4
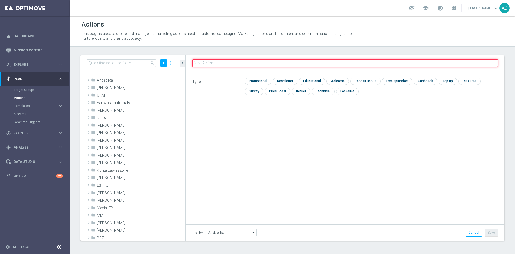
paste input "E_ALL_TARGET_OFFER_1-2DEPO PLANSZA WO_061025"
type input "E_ALL_TARGET_OFFER_1-2DEPO PLANSZA WO_061025"
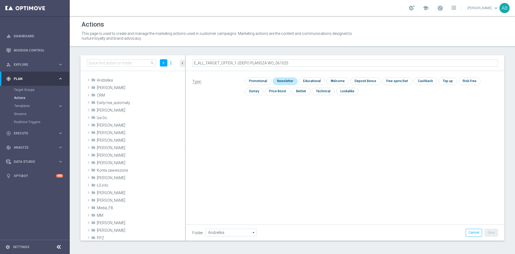
click at [279, 82] on input "checkbox" at bounding box center [284, 81] width 23 height 7
checkbox input "true"
click at [490, 231] on button "Save" at bounding box center [491, 233] width 13 height 8
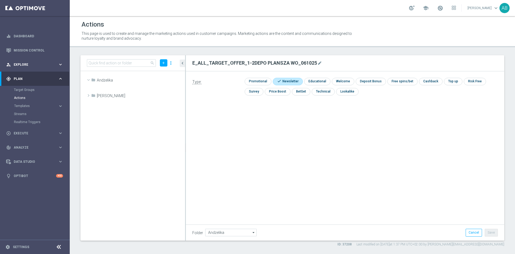
scroll to position [8393, 0]
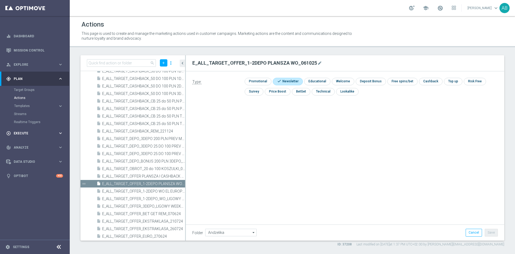
click at [34, 134] on span "Execute" at bounding box center [36, 133] width 44 height 3
click at [33, 101] on div "Campaign Builder" at bounding box center [41, 104] width 55 height 8
click at [32, 105] on link "Campaign Builder" at bounding box center [35, 104] width 42 height 4
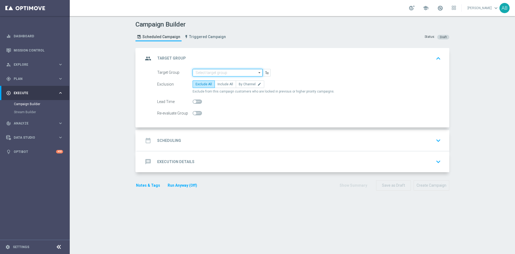
click at [221, 74] on input at bounding box center [228, 73] width 70 height 8
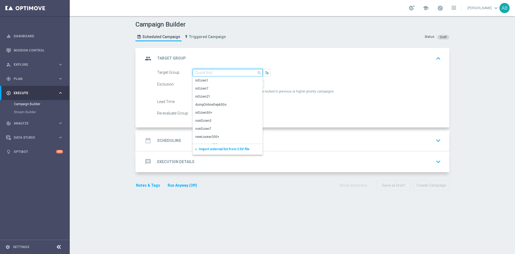
paste input "E_ALL_TARGET_OFFER_1-2DEPO PLANSZA WO_061025"
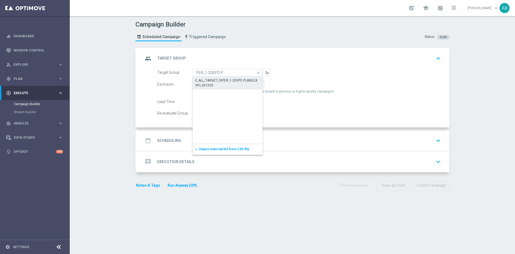
click at [218, 78] on div "E_ALL_TARGET_OFFER_1-2DEPO PLANSZA WO_061025" at bounding box center [228, 83] width 70 height 12
type input "E_ALL_TARGET_OFFER_1-2DEPO PLANSZA WO_061025"
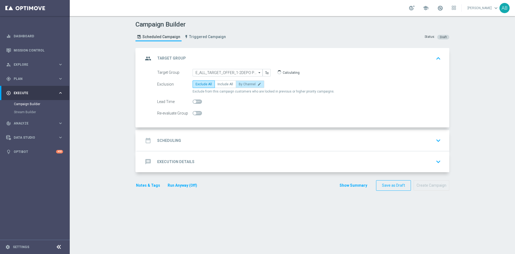
click at [251, 86] on label "By Channel edit" at bounding box center [250, 85] width 28 height 8
click at [242, 86] on input "By Channel edit" at bounding box center [240, 84] width 3 height 3
radio input "true"
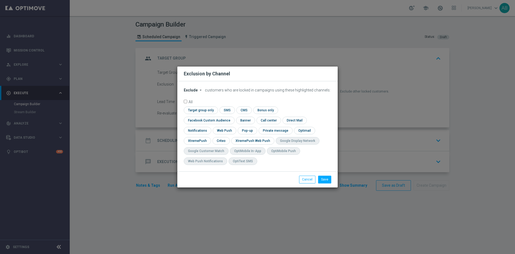
click at [195, 92] on div "Exclude arrow_drop_down × Exclude customers who are locked in campaigns using t…" at bounding box center [257, 126] width 160 height 90
click at [196, 92] on span "Exclude" at bounding box center [191, 90] width 14 height 4
click at [197, 105] on div "Include" at bounding box center [194, 102] width 20 height 6
click at [232, 117] on input "checkbox" at bounding box center [208, 120] width 49 height 7
checkbox input "true"
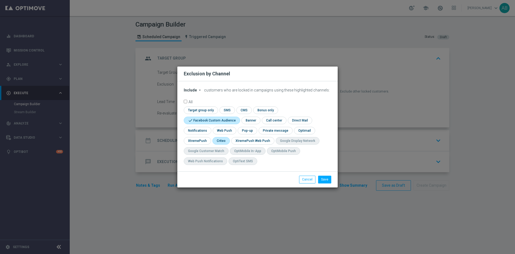
click at [225, 139] on input "checkbox" at bounding box center [221, 140] width 17 height 7
checkbox input "true"
click at [246, 130] on input "checkbox" at bounding box center [247, 130] width 19 height 7
checkbox input "true"
click at [325, 179] on button "Save" at bounding box center [324, 180] width 13 height 8
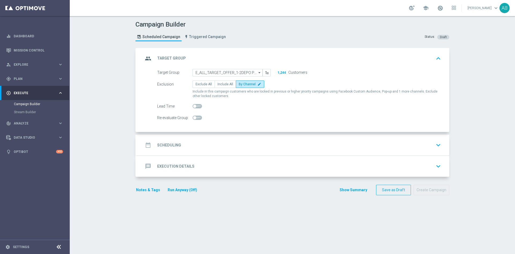
click at [248, 145] on div "date_range Scheduling keyboard_arrow_down" at bounding box center [293, 145] width 300 height 10
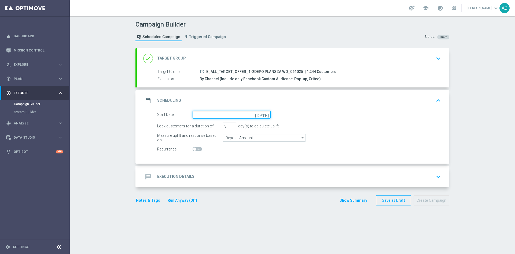
click at [200, 118] on input at bounding box center [232, 115] width 78 height 8
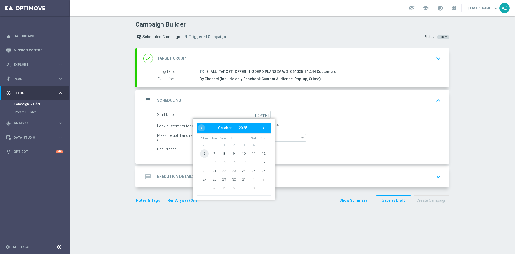
click at [203, 153] on span "6" at bounding box center [204, 153] width 9 height 9
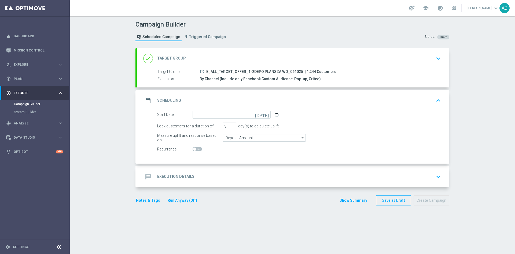
type input "[DATE]"
drag, startPoint x: 224, startPoint y: 125, endPoint x: 213, endPoint y: 129, distance: 12.3
click at [213, 129] on div "Lock customers for a duration of 3 day(s) to calculate uplift." at bounding box center [299, 127] width 292 height 8
type input "1"
click at [221, 177] on div "message Execution Details keyboard_arrow_down" at bounding box center [293, 177] width 300 height 10
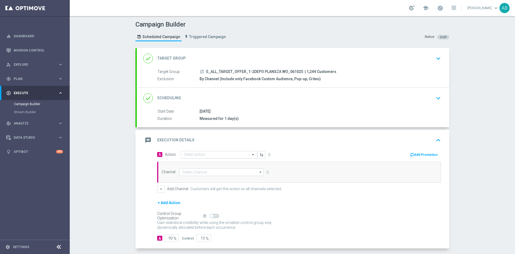
click at [198, 153] on input "text" at bounding box center [214, 155] width 60 height 5
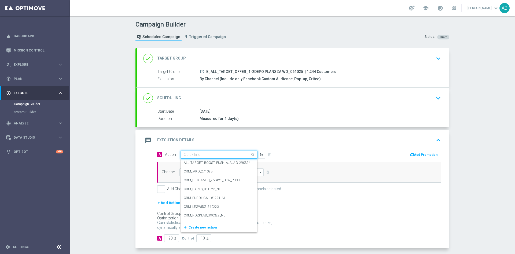
paste input "E_ALL_TARGET_OFFER_1-2DEPO PLANSZA WO_061025"
type input "E_ALL_TARGET_OFFER_1-2DEPO PLANSZA WO_061025"
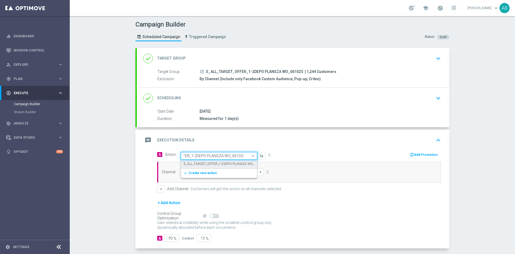
click at [199, 162] on label "E_ALL_TARGET_OFFER_1-2DEPO PLANSZA WO_061025" at bounding box center [225, 164] width 82 height 5
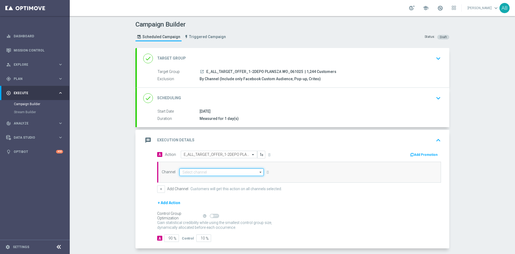
click at [188, 170] on input at bounding box center [222, 173] width 84 height 8
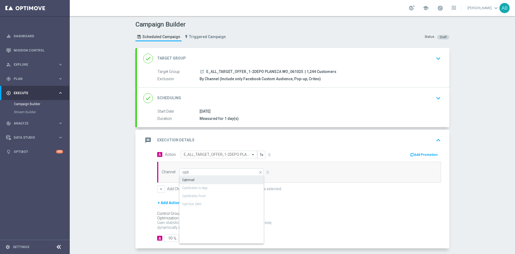
click at [194, 177] on div "Optimail" at bounding box center [222, 180] width 85 height 8
type input "Optimail"
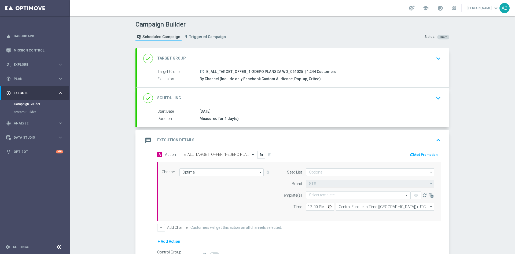
click at [313, 195] on input "text" at bounding box center [353, 195] width 88 height 5
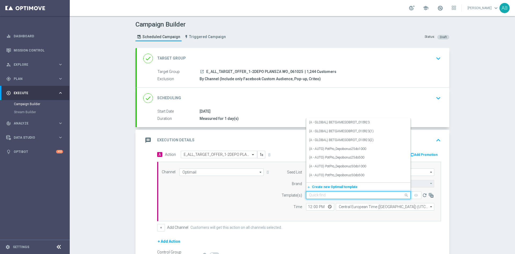
paste input "E_ALL_TARGET_OFFER_1-2DEPO PLANSZA WO_061025"
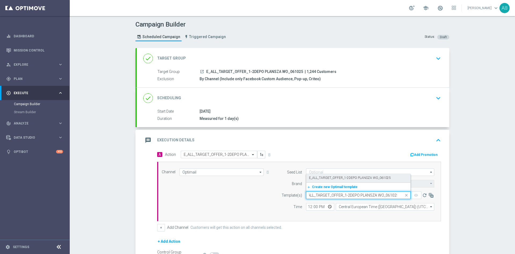
click at [320, 179] on label "E_ALL_TARGET_OFFER_1-2DEPO PLANSZA WO_061025" at bounding box center [350, 178] width 82 height 5
type input "E_ALL_TARGET_OFFER_1-2DEPO PLANSZA WO_061025"
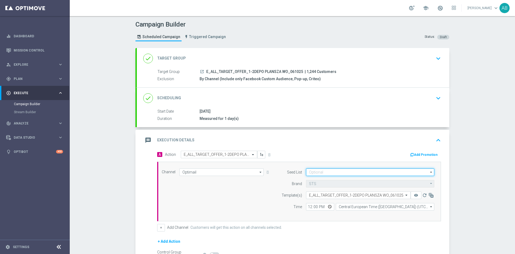
click at [327, 173] on input at bounding box center [370, 173] width 128 height 8
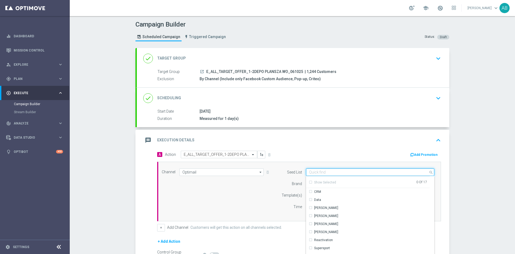
scroll to position [78, 0]
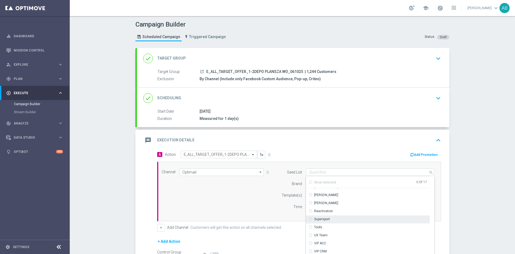
click at [333, 218] on div "Supersport" at bounding box center [368, 220] width 124 height 8
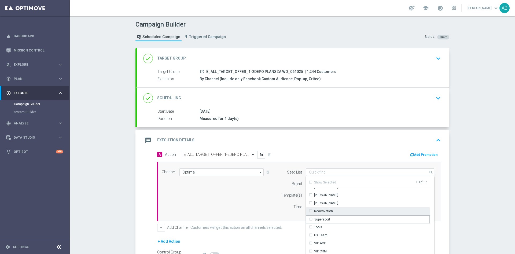
click at [332, 212] on div "Reactivation" at bounding box center [368, 211] width 124 height 8
click at [262, 201] on div "Channel Optimail Optimail arrow_drop_down Show Selected 1 of 22 Target group on…" at bounding box center [298, 192] width 281 height 46
type input "Reactivation"
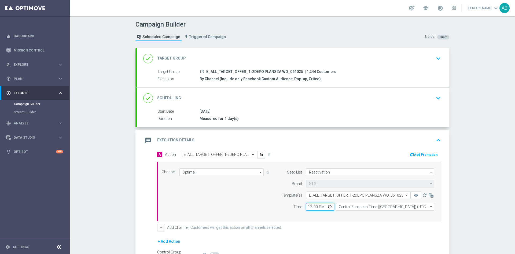
click at [307, 206] on input "12:00" at bounding box center [320, 207] width 28 height 8
type input "16:01"
click at [122, 224] on div "Campaign Builder Scheduled Campaign Triggered Campaign Status: Draft done Targe…" at bounding box center [293, 135] width 446 height 238
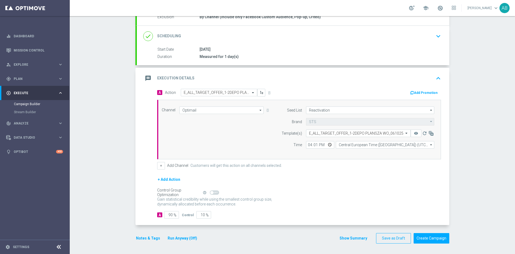
scroll to position [62, 0]
click at [148, 236] on button "Notes & Tags" at bounding box center [148, 238] width 25 height 7
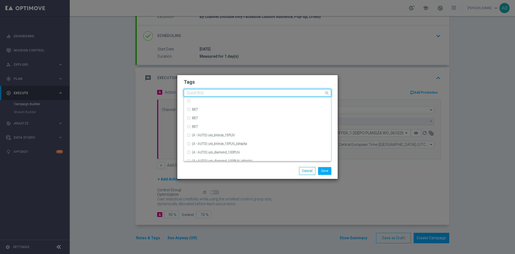
click at [191, 95] on input "text" at bounding box center [256, 93] width 138 height 5
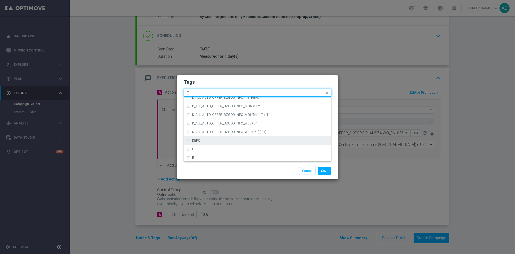
scroll to position [765, 0]
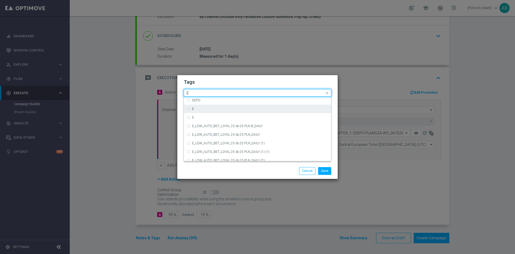
click at [206, 109] on div "E" at bounding box center [260, 108] width 136 height 3
type input "E"
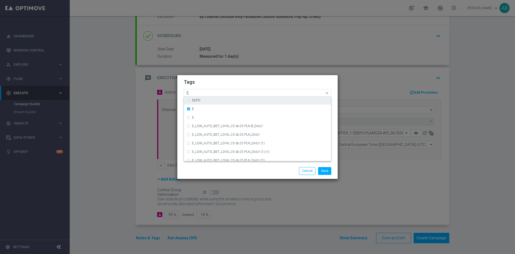
click at [202, 90] on div "Quick find × E E" at bounding box center [254, 93] width 140 height 7
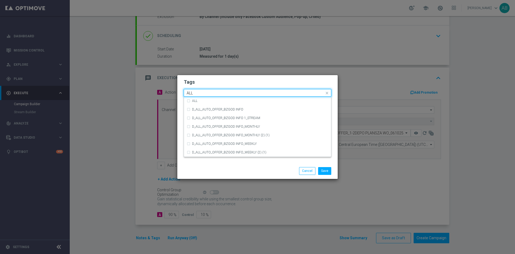
scroll to position [0, 0]
click at [200, 101] on div "ALL" at bounding box center [260, 100] width 136 height 3
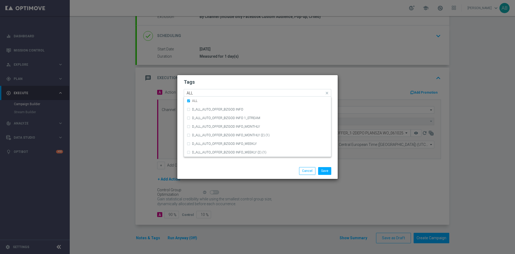
click at [202, 93] on input "ALL" at bounding box center [256, 93] width 138 height 5
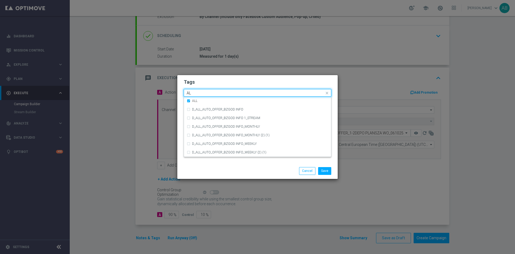
type input "A"
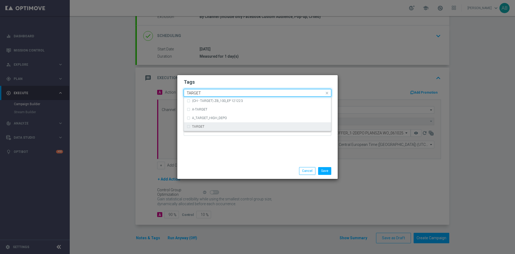
click at [201, 126] on label "TARGET" at bounding box center [198, 126] width 12 height 3
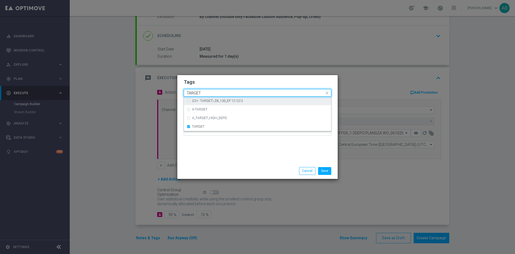
click at [211, 93] on input "TARGET" at bounding box center [256, 93] width 138 height 5
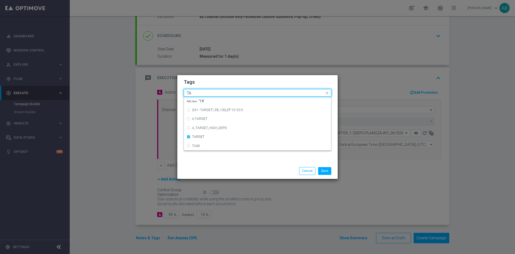
type input "T"
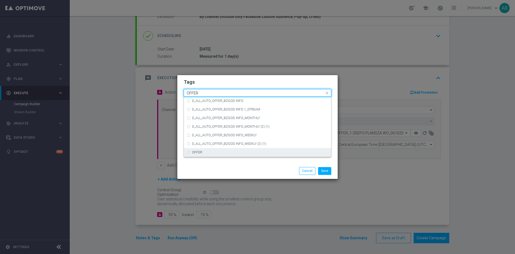
click at [198, 149] on div "OFFER" at bounding box center [258, 152] width 142 height 9
type input "OFFER"
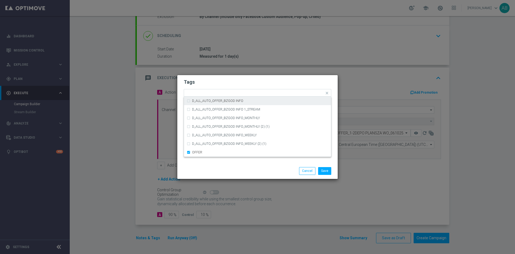
click at [225, 78] on form "Tags Quick find × E × ALL × TARGET × OFFER D_ALL_AUTO_OFFER_BZGOD INFO D_ALL_AU…" at bounding box center [258, 109] width 148 height 62
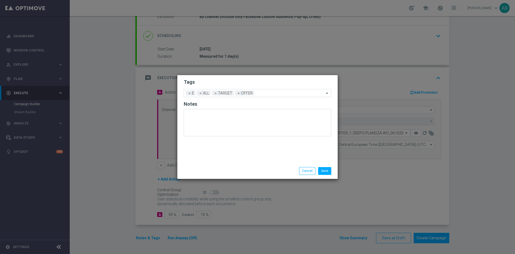
click at [326, 166] on div "Save Cancel" at bounding box center [257, 171] width 160 height 16
click at [326, 167] on button "Save" at bounding box center [324, 171] width 13 height 8
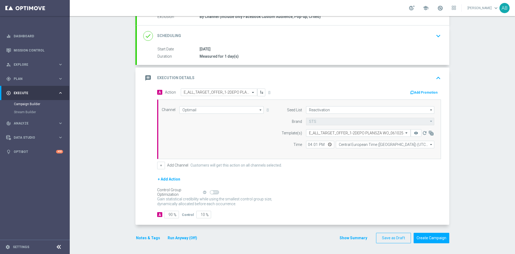
click at [141, 238] on button "Notes & Tags" at bounding box center [148, 238] width 25 height 7
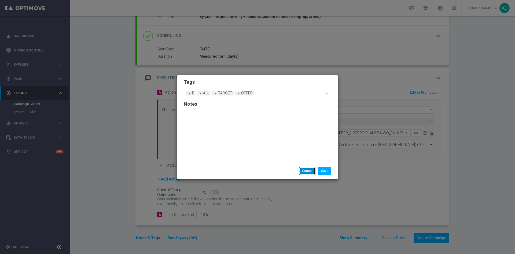
click at [306, 170] on button "Cancel" at bounding box center [307, 171] width 16 height 8
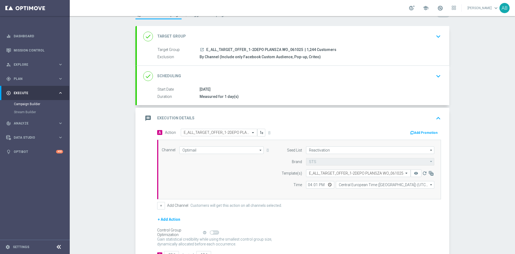
scroll to position [40, 0]
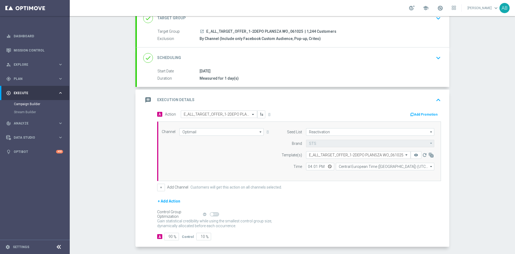
click at [427, 71] on div "[DATE]" at bounding box center [319, 70] width 239 height 5
click at [436, 59] on icon "keyboard_arrow_down" at bounding box center [438, 58] width 8 height 8
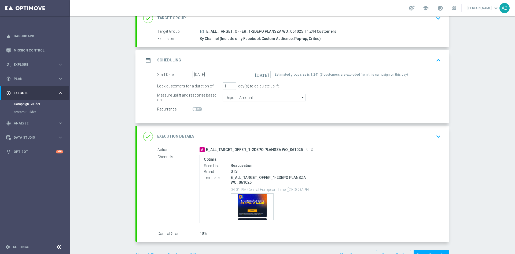
click at [436, 136] on icon "keyboard_arrow_down" at bounding box center [438, 137] width 8 height 8
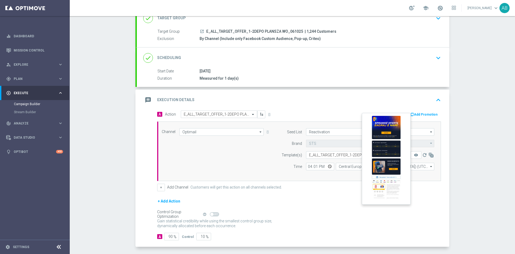
click at [416, 156] on button "remove_red_eye" at bounding box center [416, 155] width 11 height 8
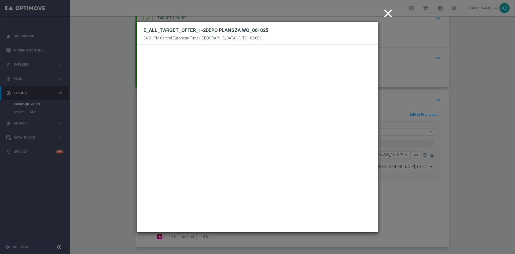
click at [386, 16] on icon "close" at bounding box center [388, 13] width 13 height 13
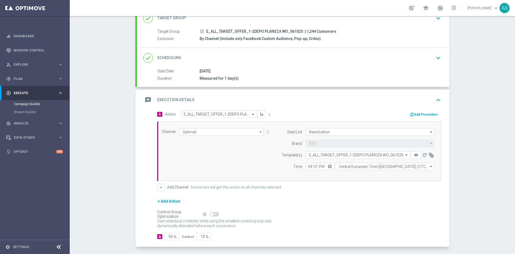
click at [470, 80] on div "Campaign Builder Scheduled Campaign Triggered Campaign Status: Draft done Targe…" at bounding box center [293, 135] width 446 height 238
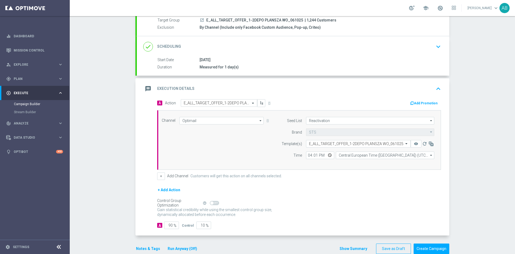
scroll to position [62, 0]
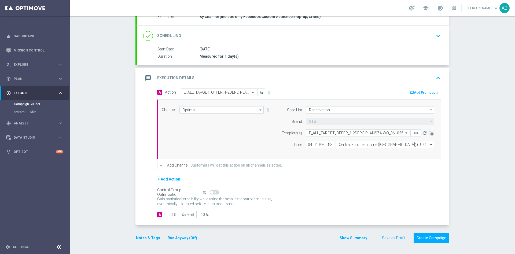
click at [142, 238] on button "Notes & Tags" at bounding box center [148, 238] width 25 height 7
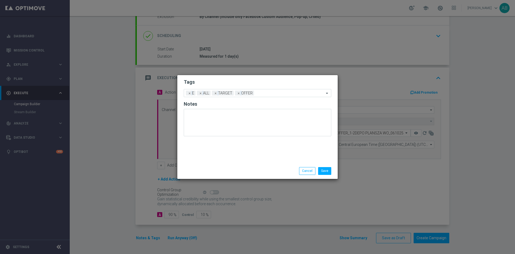
click at [300, 170] on li "Cancel" at bounding box center [307, 171] width 19 height 8
click at [304, 169] on button "Cancel" at bounding box center [307, 171] width 16 height 8
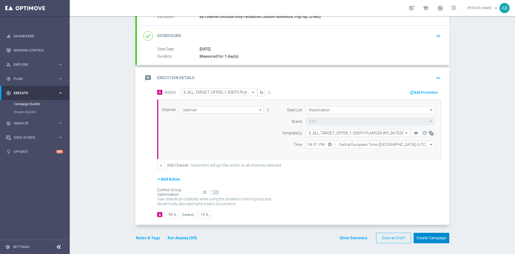
click at [437, 235] on button "Create Campaign" at bounding box center [432, 238] width 36 height 10
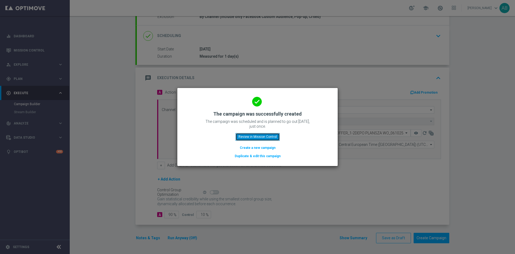
click at [273, 137] on button "Review in Mission Control" at bounding box center [258, 137] width 44 height 8
